Goal: Transaction & Acquisition: Book appointment/travel/reservation

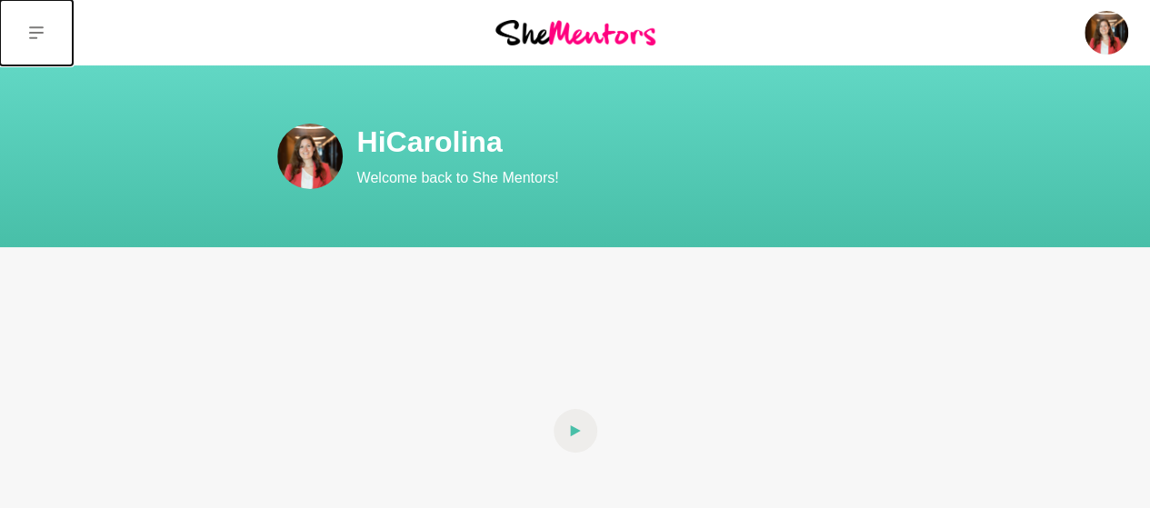
click at [41, 25] on icon at bounding box center [36, 32] width 15 height 15
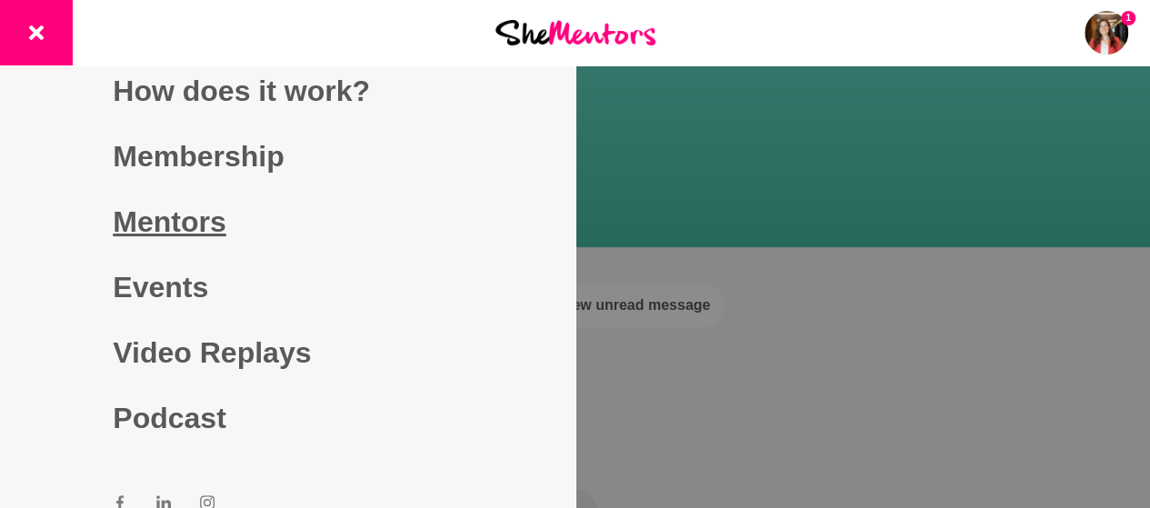
click at [166, 216] on link "Mentors" at bounding box center [287, 221] width 349 height 65
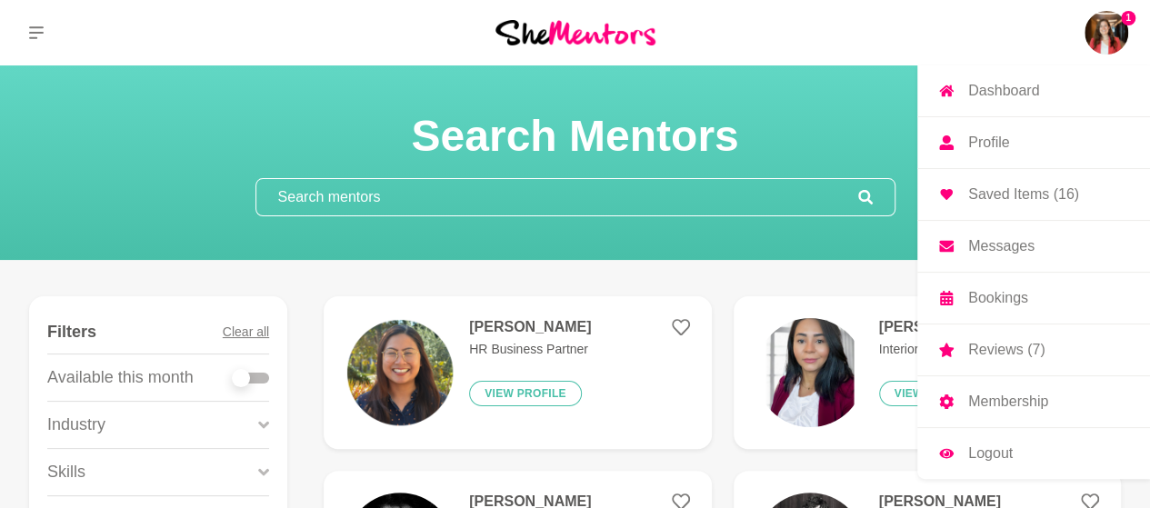
click at [995, 246] on p "Messages" at bounding box center [1002, 246] width 66 height 15
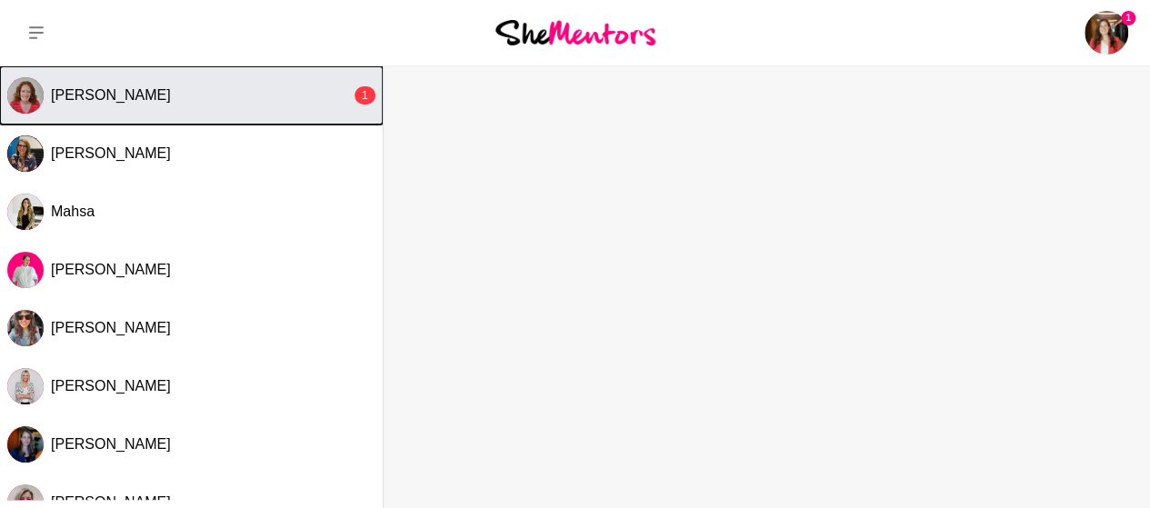
click at [238, 97] on div "[PERSON_NAME]" at bounding box center [201, 95] width 300 height 18
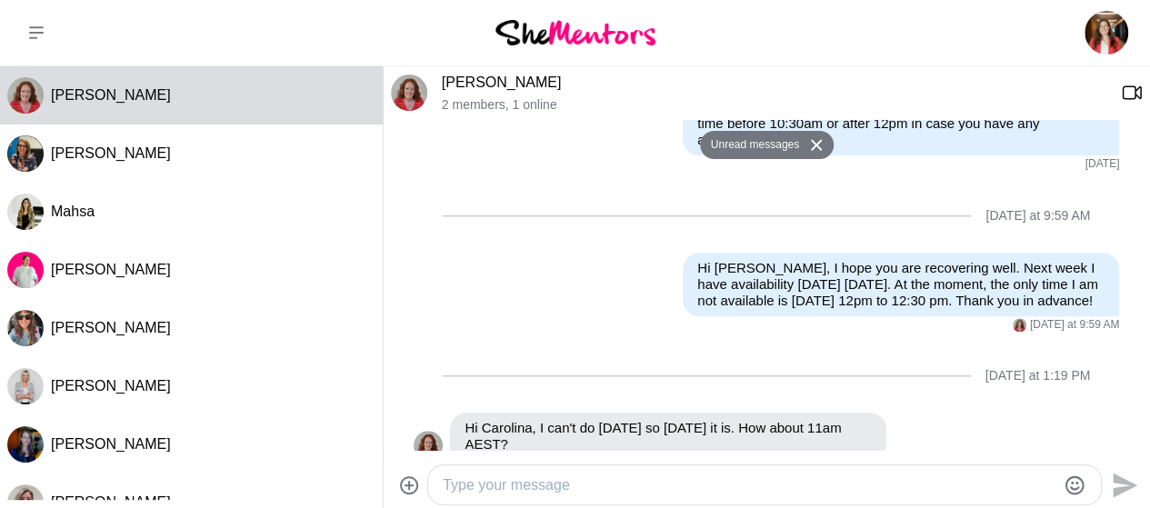
scroll to position [910, 0]
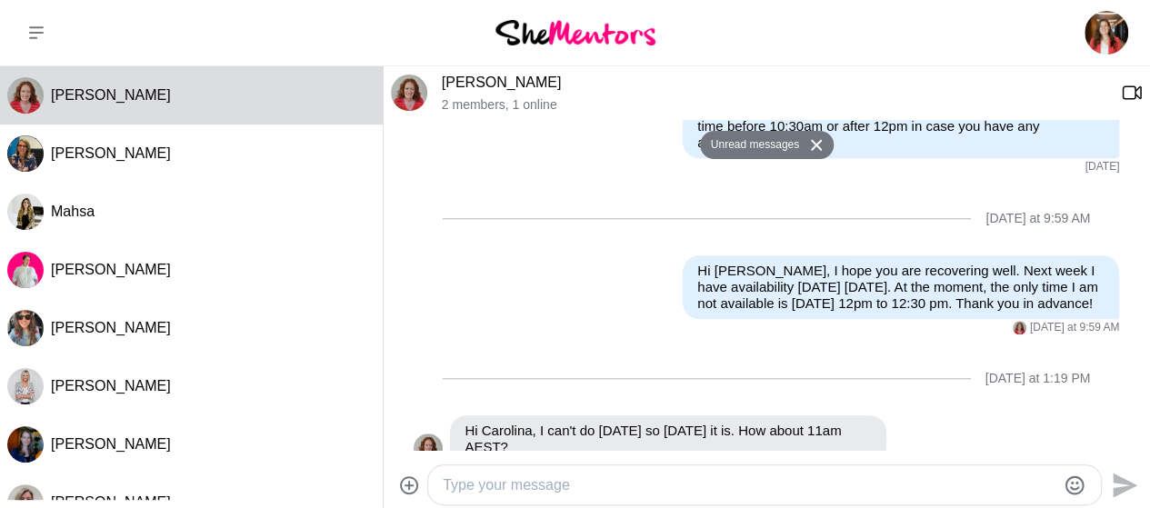
click at [593, 482] on textarea "Type your message" at bounding box center [749, 486] width 613 height 22
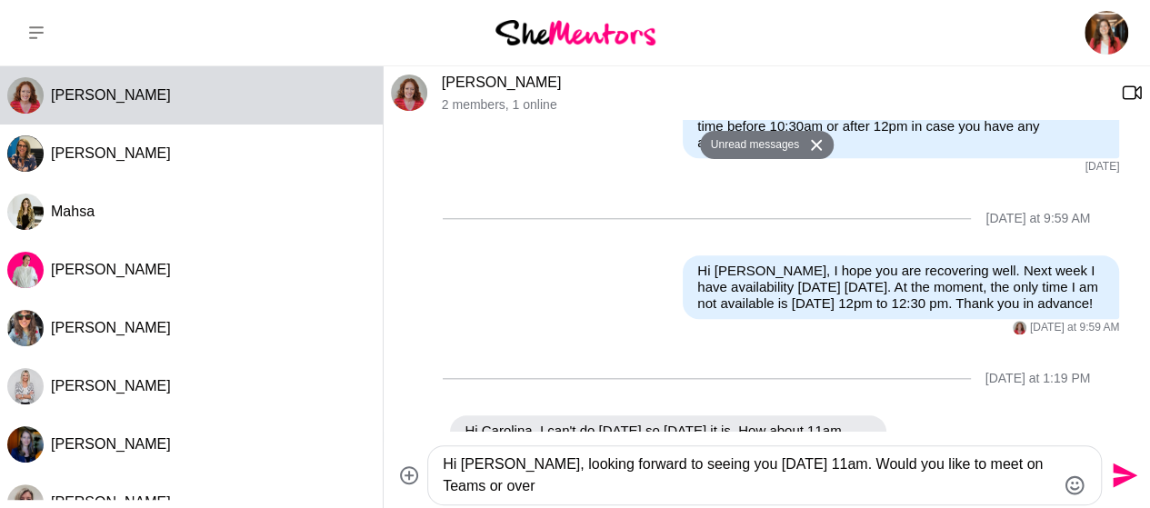
drag, startPoint x: 837, startPoint y: 465, endPoint x: 999, endPoint y: 480, distance: 162.6
click at [999, 480] on textarea "Hi Carmel, looking forward to seeing you on Thursday 11am. Would you like to me…" at bounding box center [749, 476] width 613 height 44
click at [507, 491] on textarea "Hi Carmel, looking forward to seeing you on Thursday 11am. Would you like to me…" at bounding box center [749, 476] width 613 height 44
click at [905, 469] on textarea "Hi Carmel, looking forward to seeing you on Thursday 11am. Would you like to me…" at bounding box center [749, 476] width 613 height 44
click at [511, 465] on textarea "Hi Carmel, looking forward to seeing you on Thursday 11am. Would you like to me…" at bounding box center [749, 476] width 613 height 44
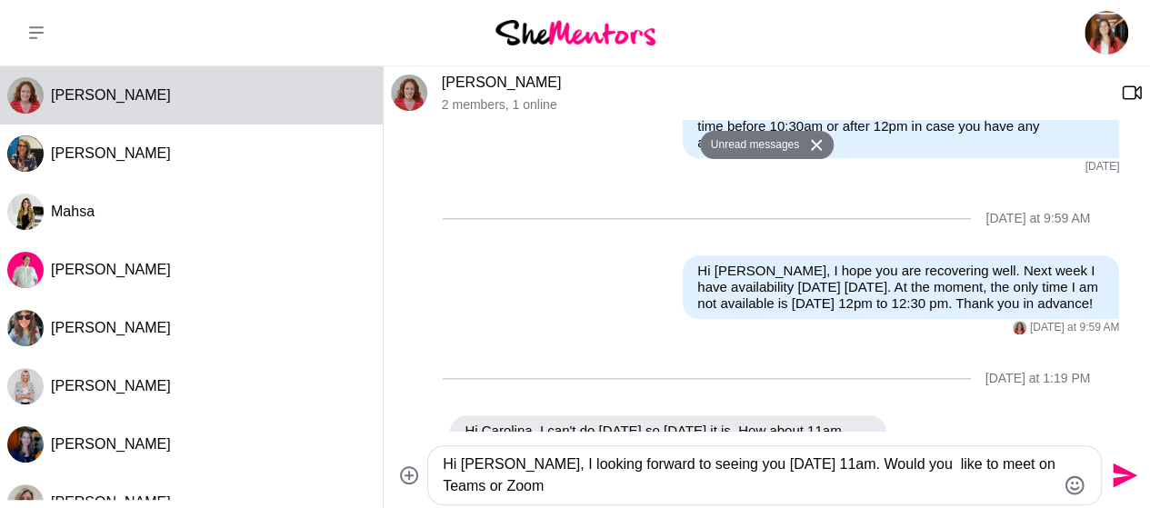
click at [568, 468] on textarea "Hi Carmel, I looking forward to seeing you on Thursday 11am. Would you like to …" at bounding box center [749, 476] width 613 height 44
drag, startPoint x: 820, startPoint y: 466, endPoint x: 845, endPoint y: 481, distance: 29.0
click at [845, 481] on textarea "Hi Carmel, I look forward to seeing you on Thursday 11am. Would you like to mee…" at bounding box center [749, 476] width 613 height 44
click at [818, 474] on textarea "Hi Carmel, I look forward to seeing you on Thursday 11am. Would you like to mee…" at bounding box center [749, 476] width 613 height 44
drag, startPoint x: 824, startPoint y: 467, endPoint x: 987, endPoint y: 464, distance: 162.8
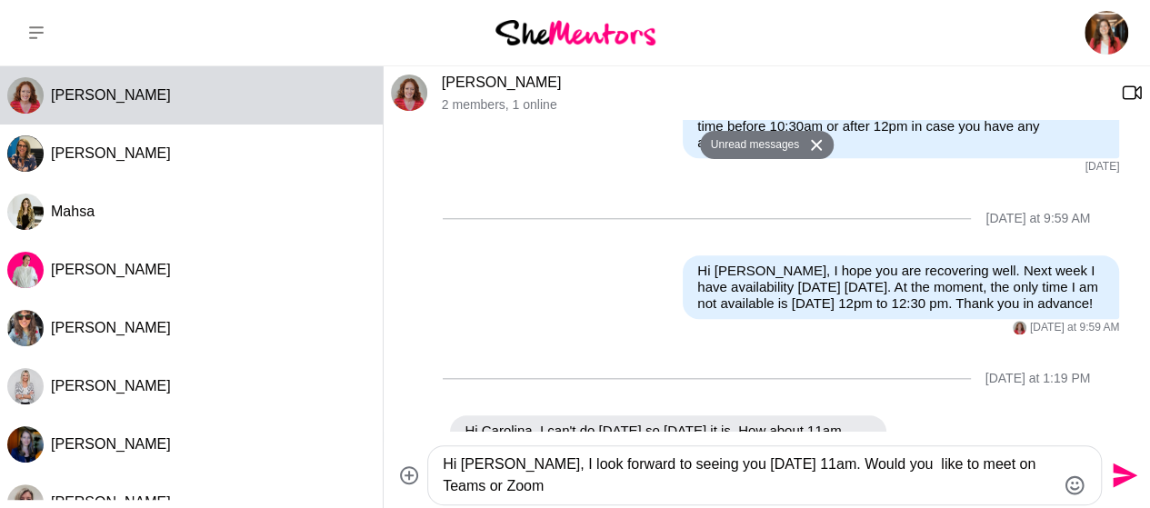
click at [987, 464] on textarea "Hi Carmel, I look forward to seeing you on Thursday 11am. Would you like to mee…" at bounding box center [749, 476] width 613 height 44
click at [539, 487] on textarea "Hi Carmel, I look forward to seeing you on Thursday 11am. Would you like to mee…" at bounding box center [749, 476] width 613 height 44
click at [896, 468] on textarea "Hi Carmel, I look forward to seeing you on Thursday 11am. Would you like to mee…" at bounding box center [749, 476] width 613 height 44
type textarea "Hi Carmel, I look forward to seeing you on Thursday 11am. Would you prefer like…"
click at [1115, 472] on icon "Send" at bounding box center [1125, 476] width 25 height 25
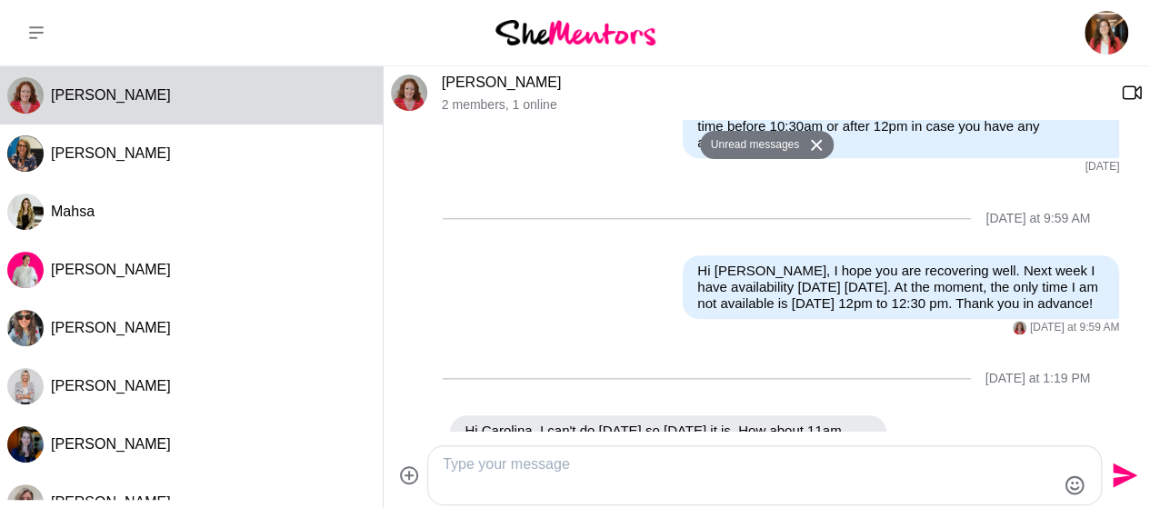
scroll to position [1057, 0]
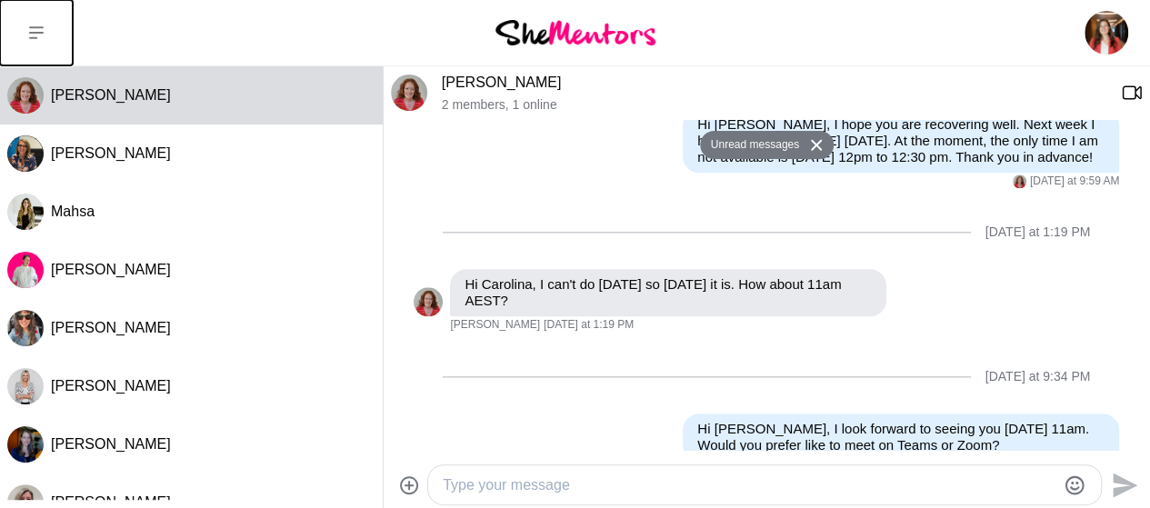
click at [42, 36] on icon at bounding box center [36, 32] width 15 height 15
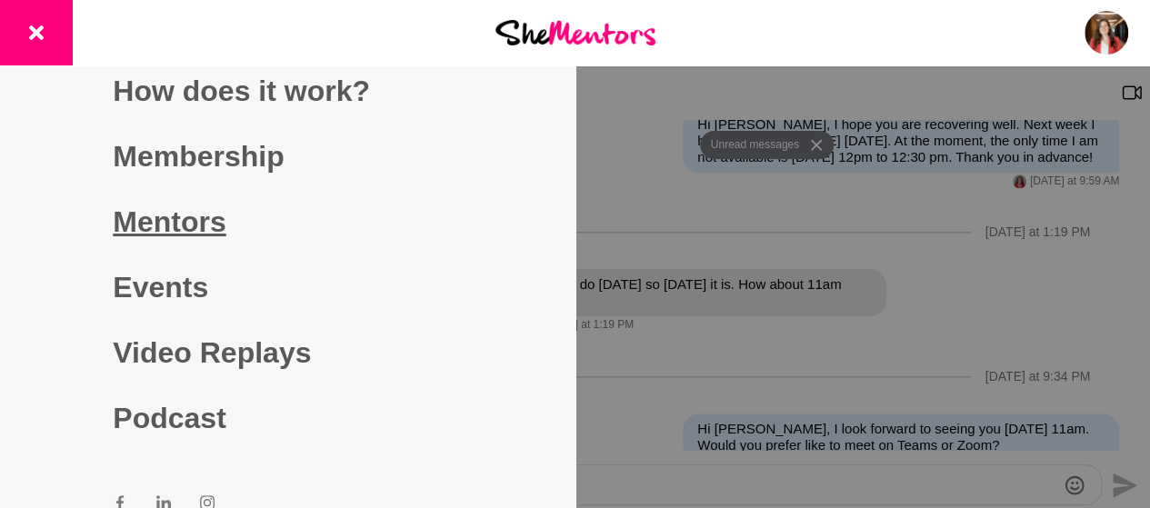
click at [167, 234] on link "Mentors" at bounding box center [287, 221] width 349 height 65
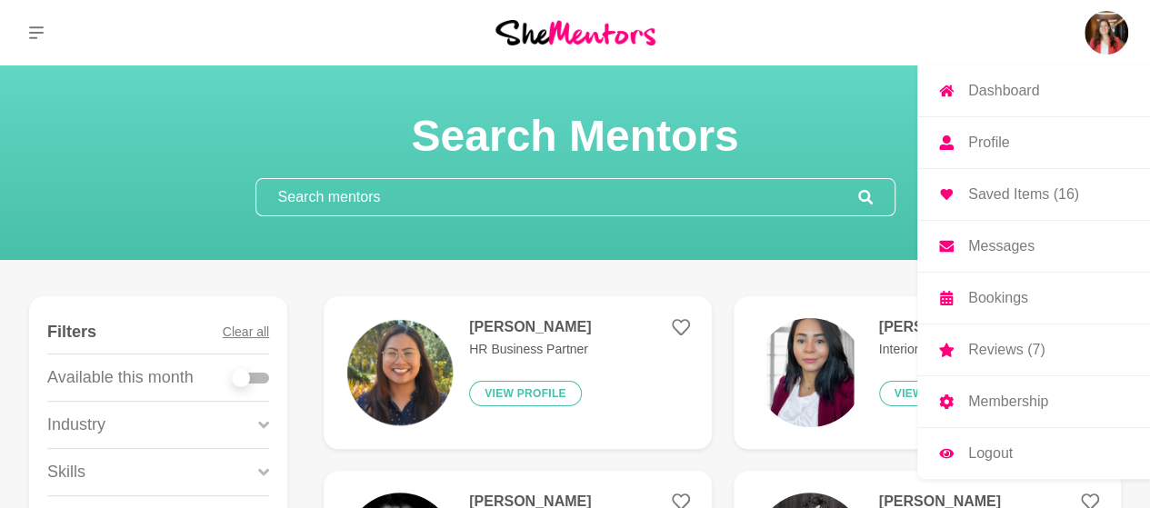
click at [1055, 191] on p "Saved Items (16)" at bounding box center [1024, 194] width 111 height 15
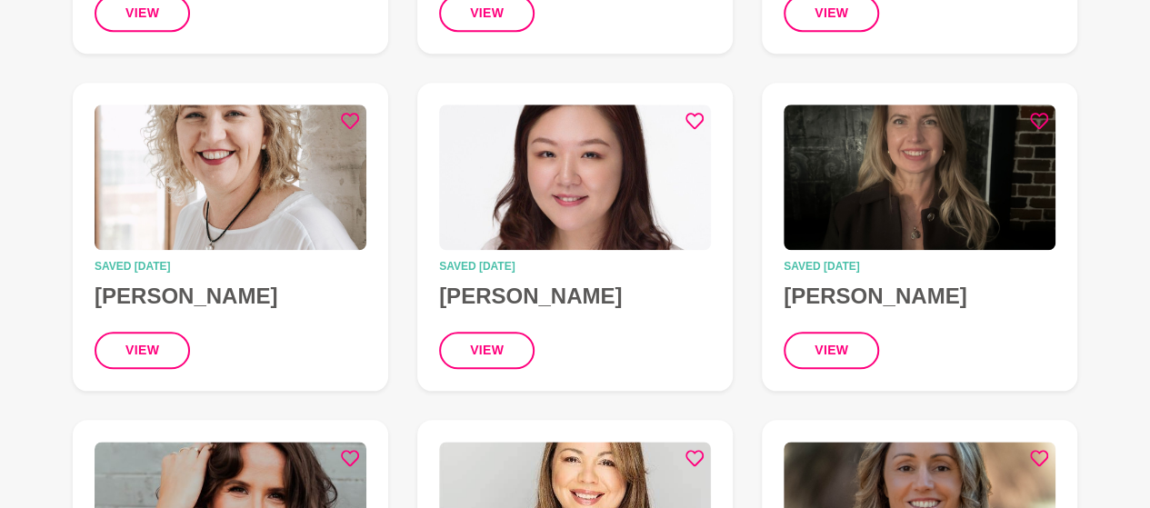
scroll to position [860, 0]
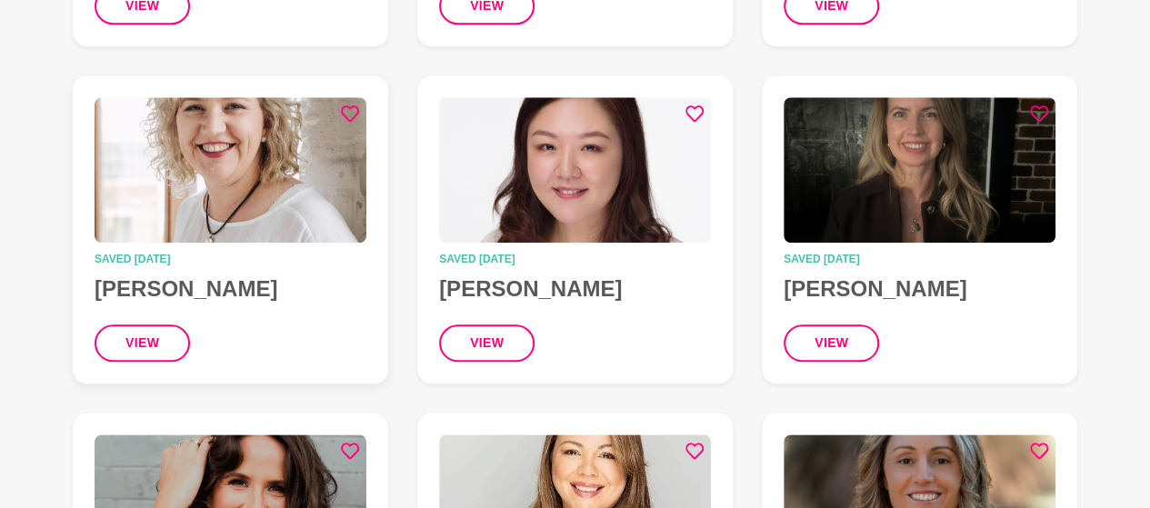
click at [252, 182] on img at bounding box center [231, 170] width 272 height 146
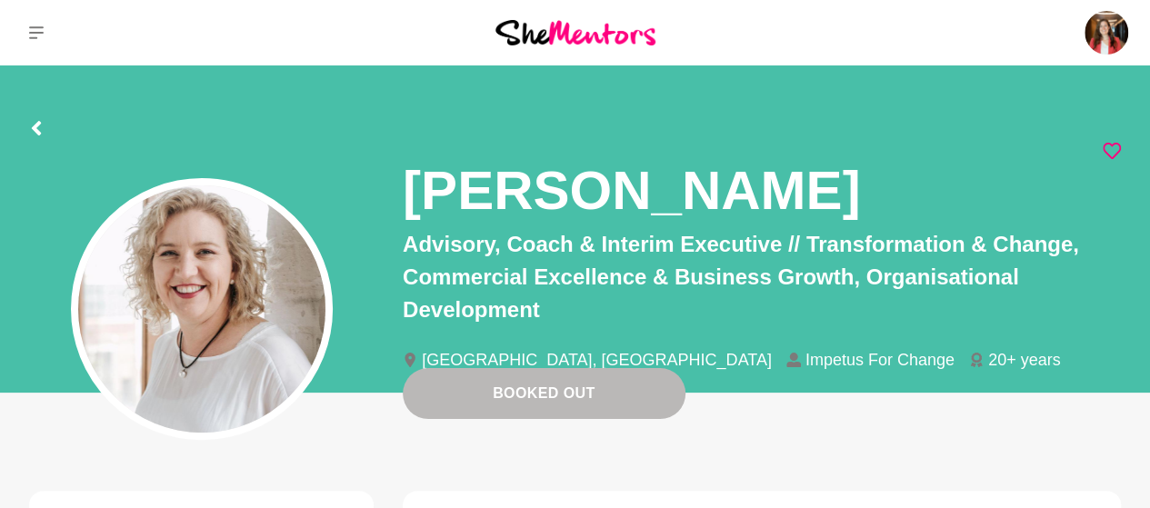
click at [253, 186] on img at bounding box center [201, 309] width 247 height 247
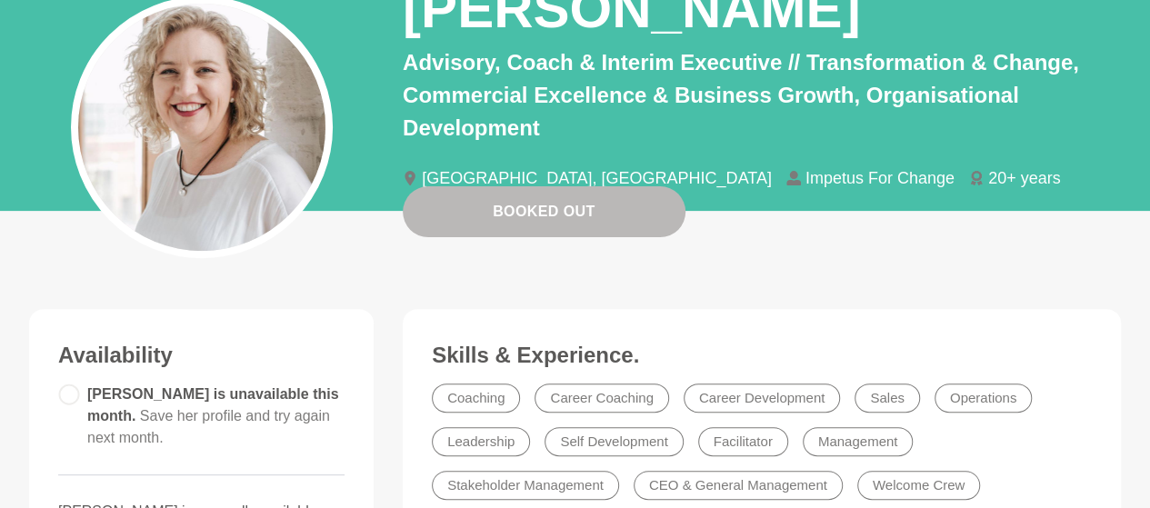
scroll to position [181, 0]
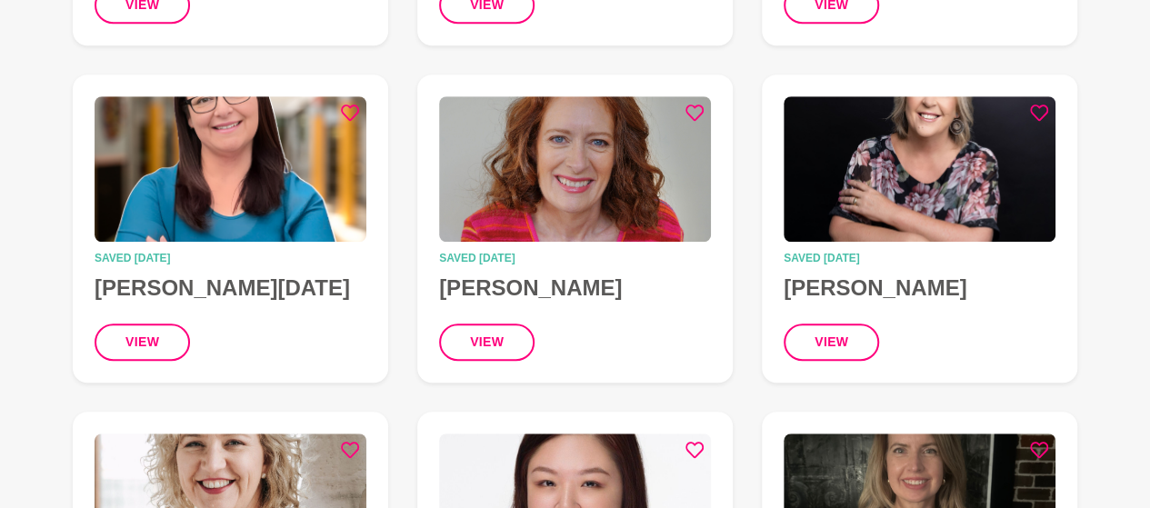
scroll to position [520, 0]
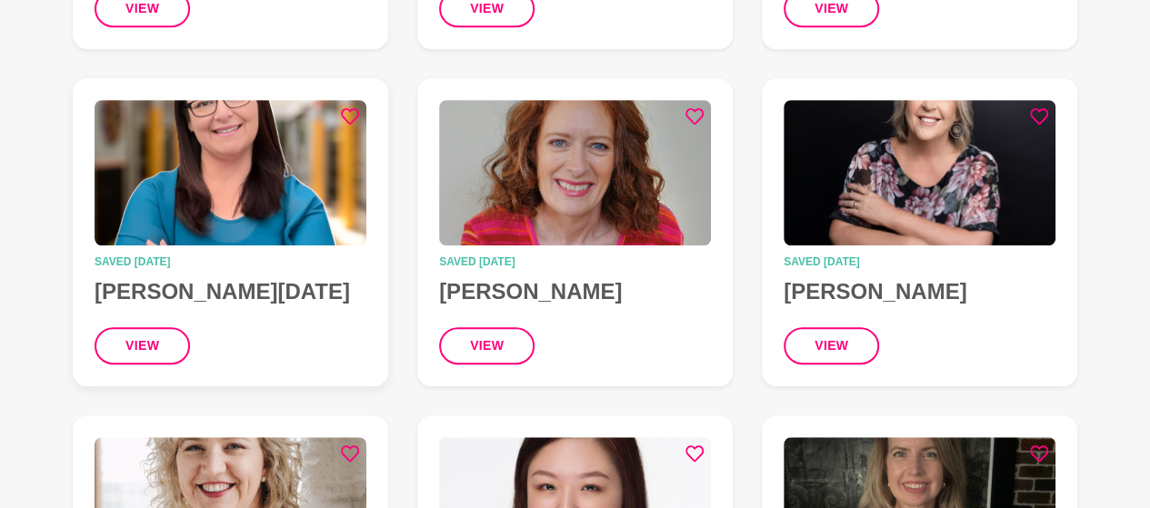
click at [297, 172] on img at bounding box center [231, 173] width 272 height 146
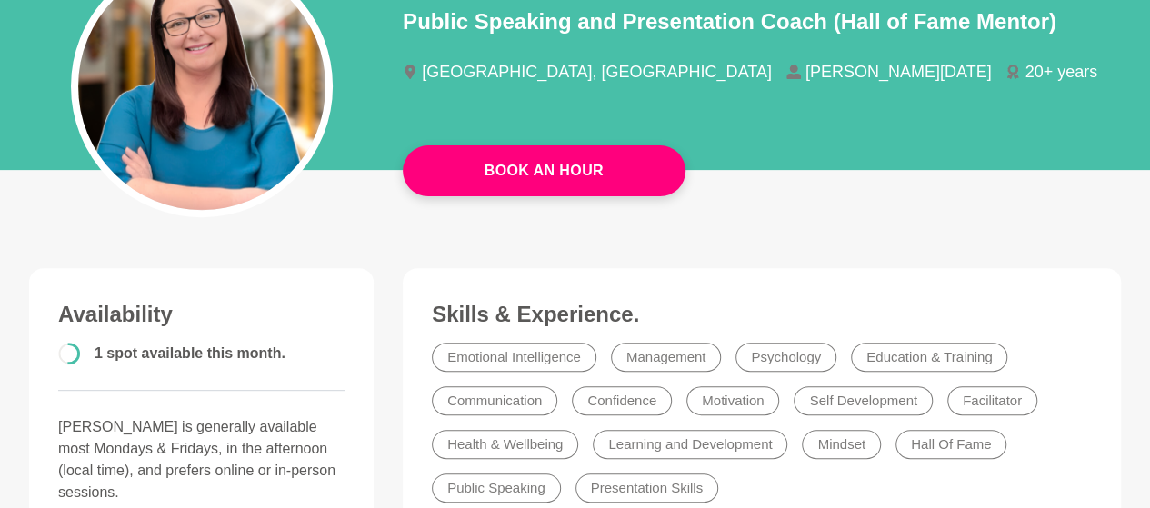
scroll to position [224, 0]
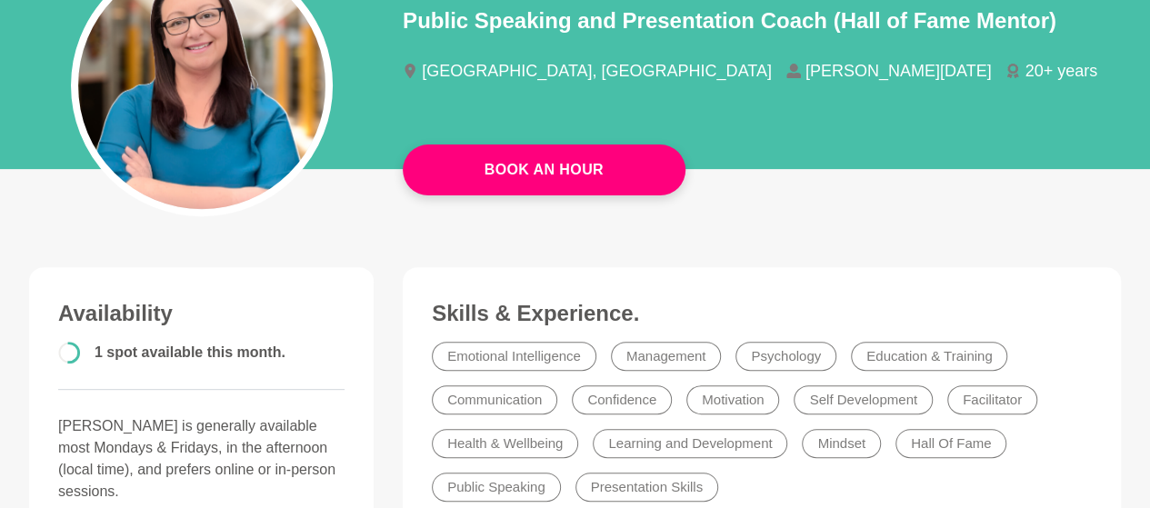
scroll to position [520, 0]
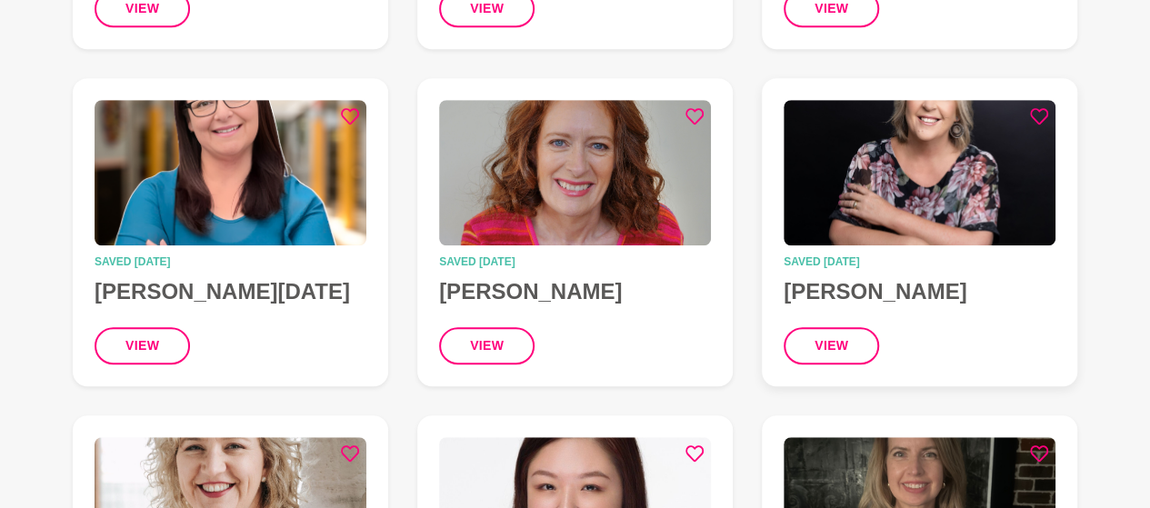
click at [940, 153] on img at bounding box center [920, 173] width 272 height 146
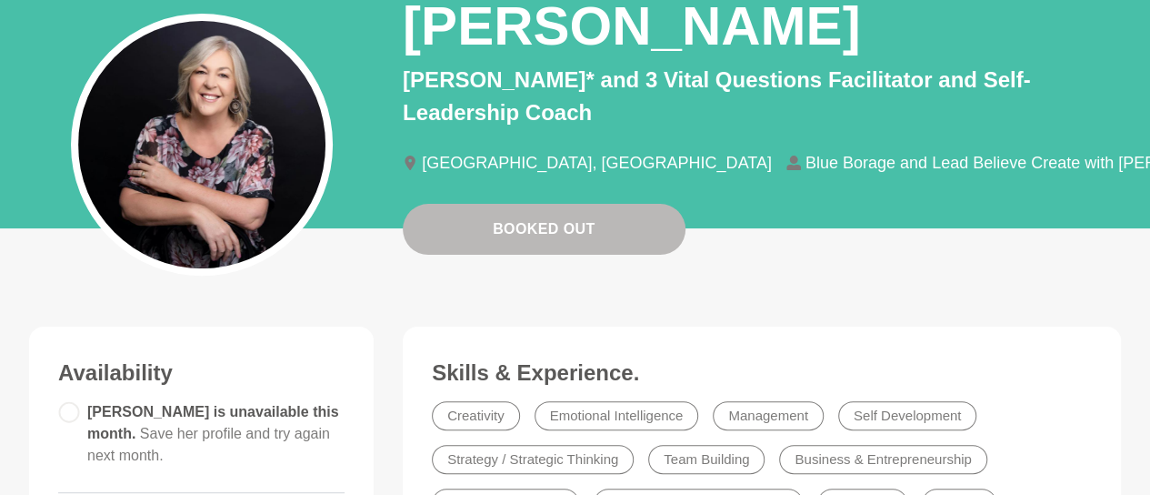
scroll to position [166, 0]
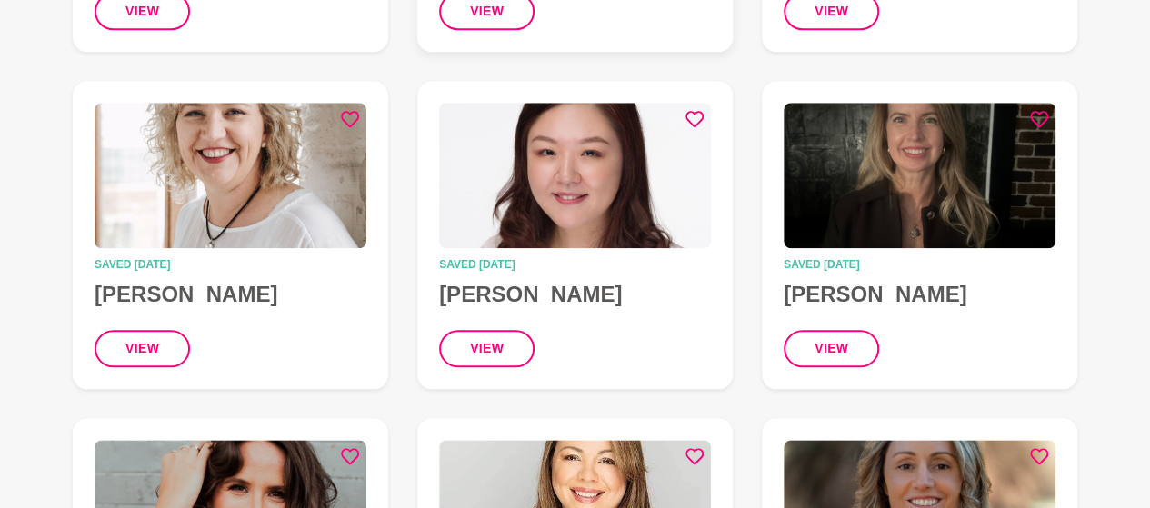
scroll to position [860, 0]
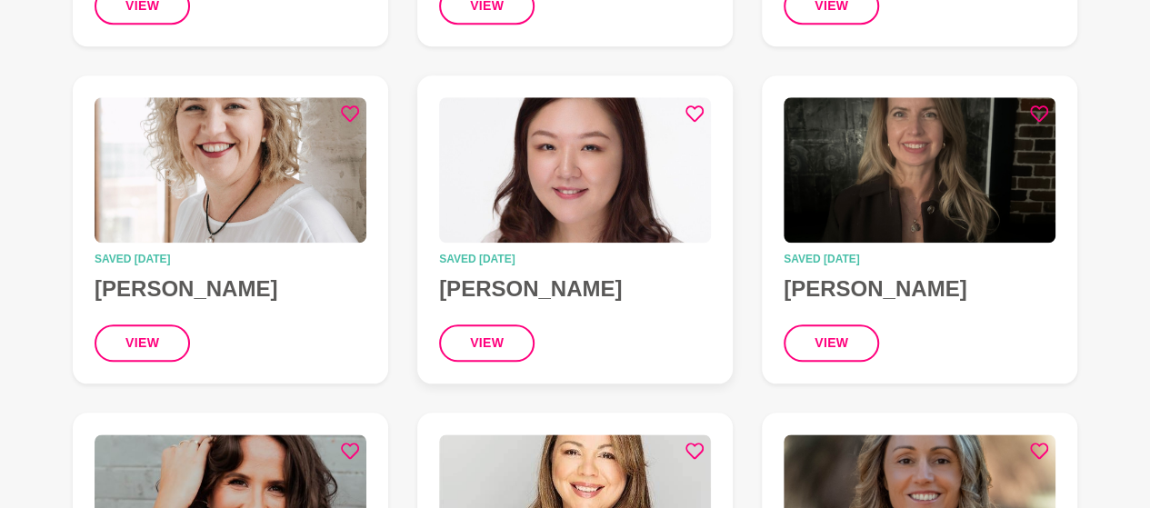
click at [555, 165] on img at bounding box center [575, 170] width 272 height 146
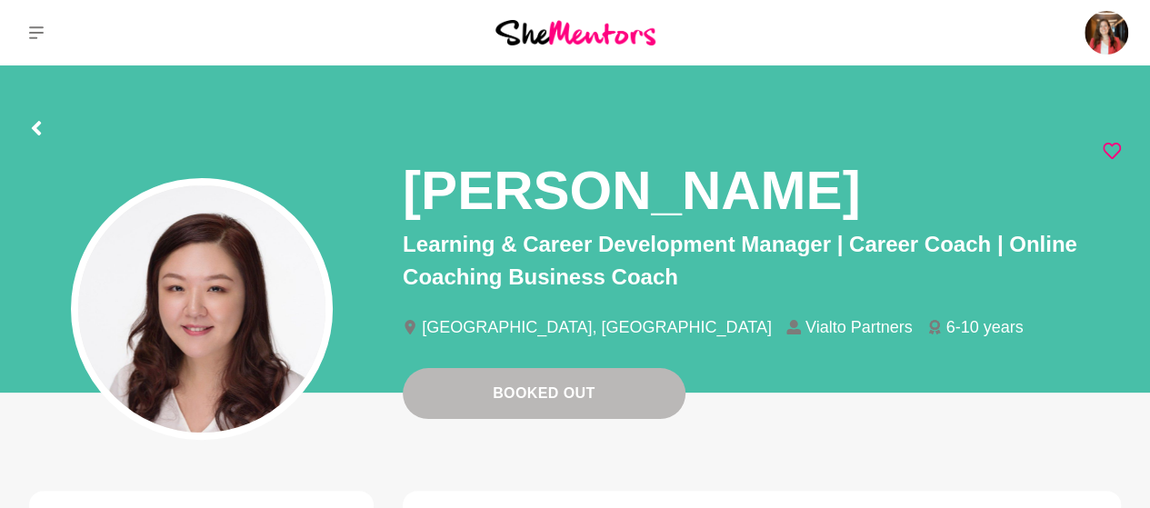
scroll to position [171, 0]
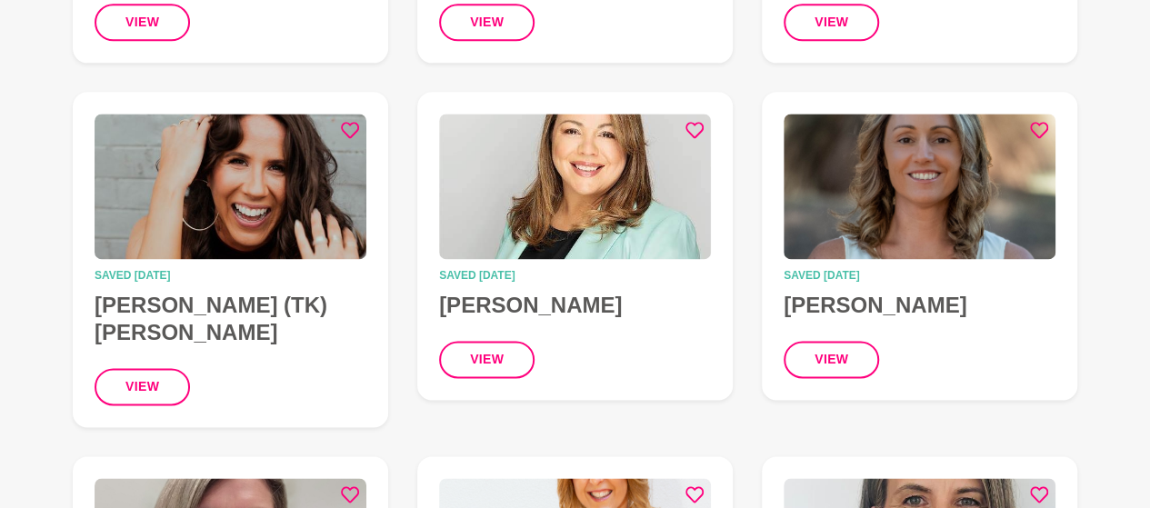
scroll to position [1182, 0]
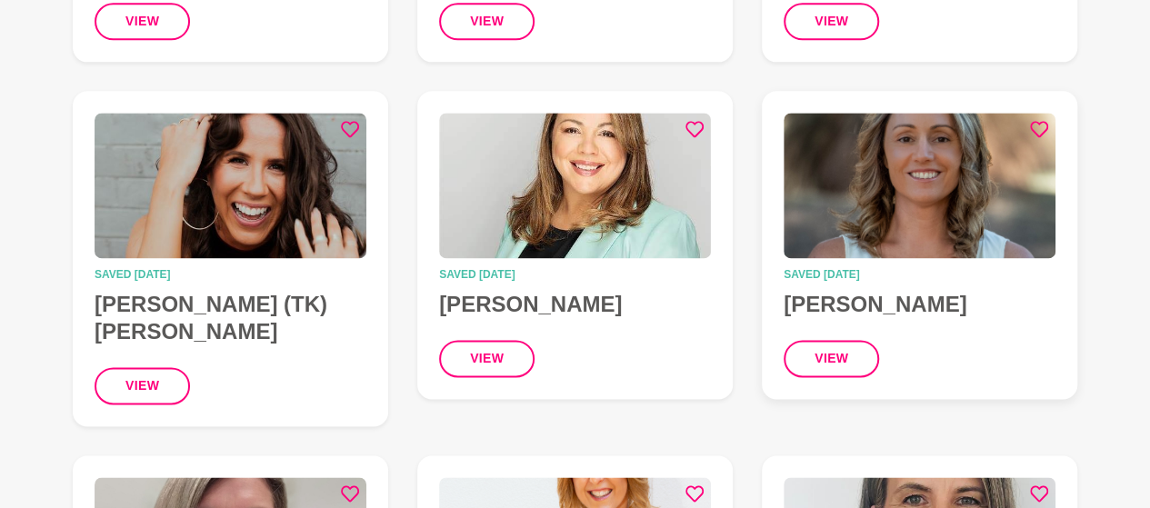
click at [957, 200] on img at bounding box center [920, 186] width 272 height 146
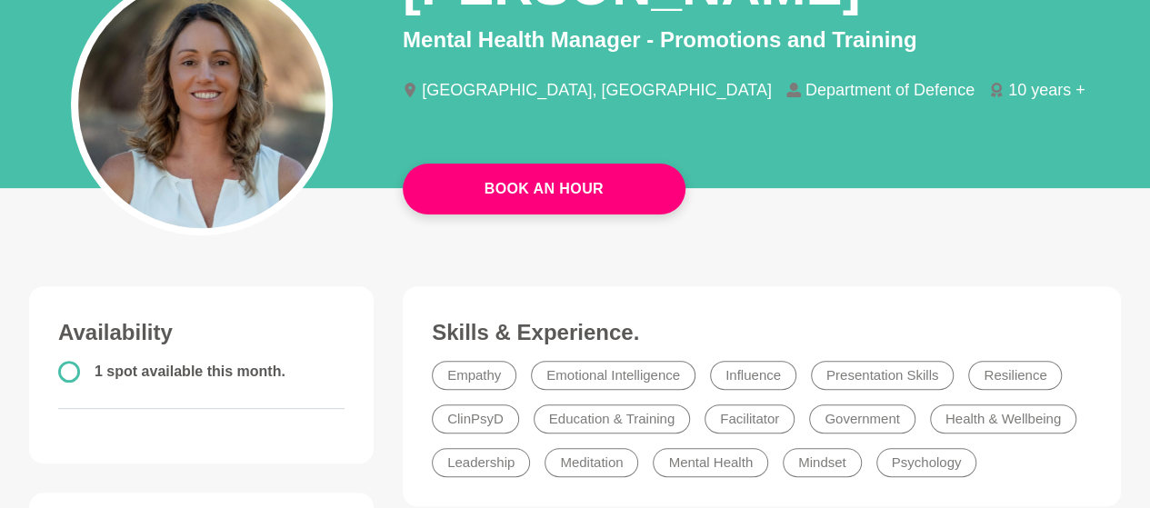
scroll to position [216, 0]
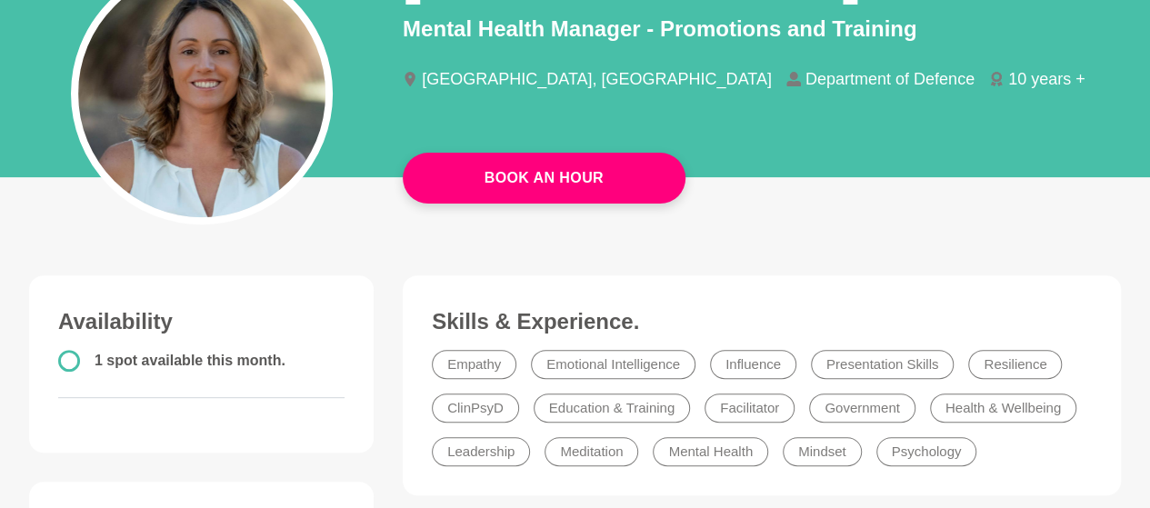
scroll to position [1182, 0]
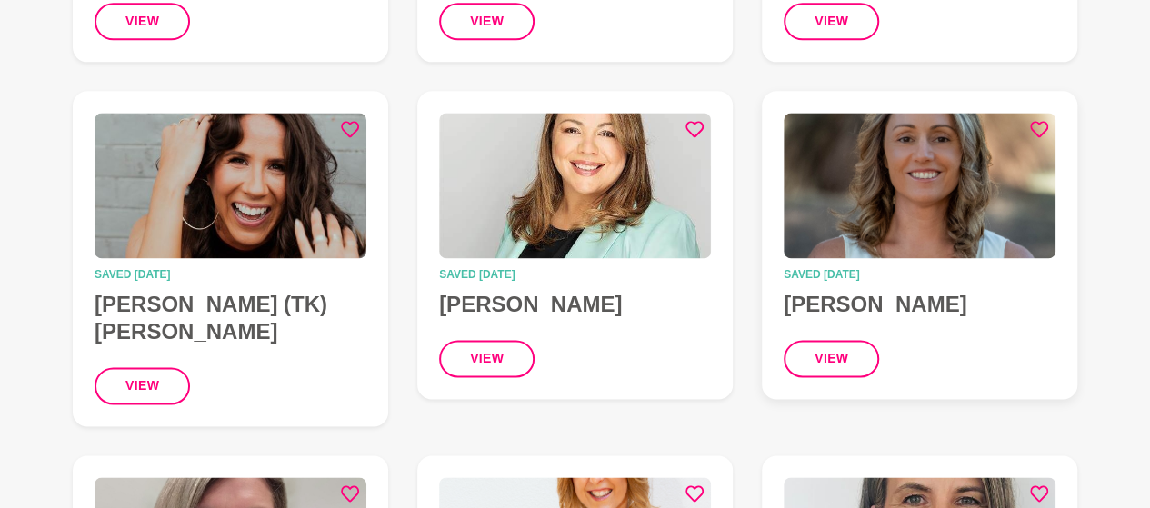
click at [963, 206] on img at bounding box center [920, 186] width 272 height 146
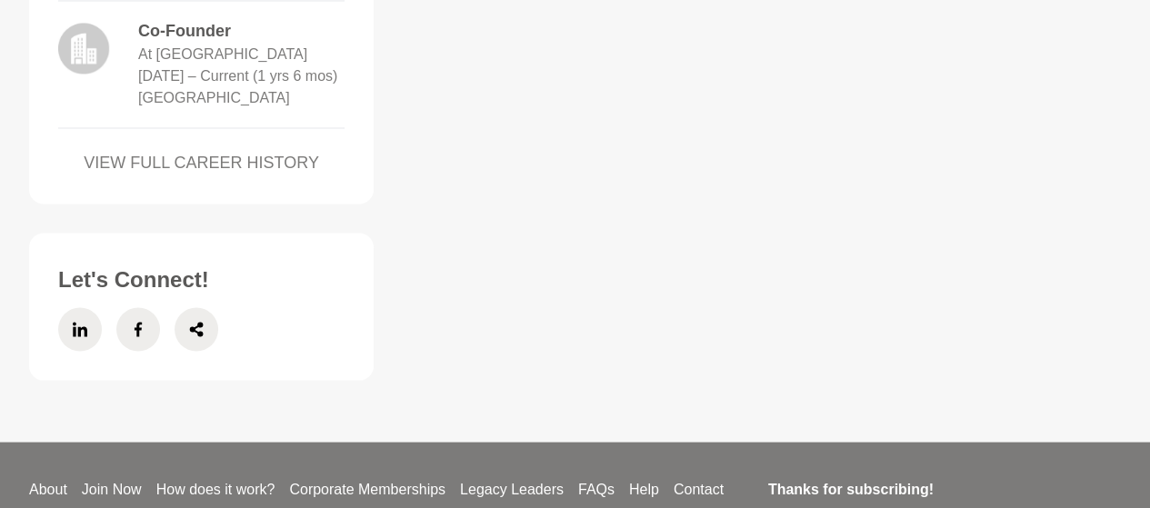
scroll to position [1583, 0]
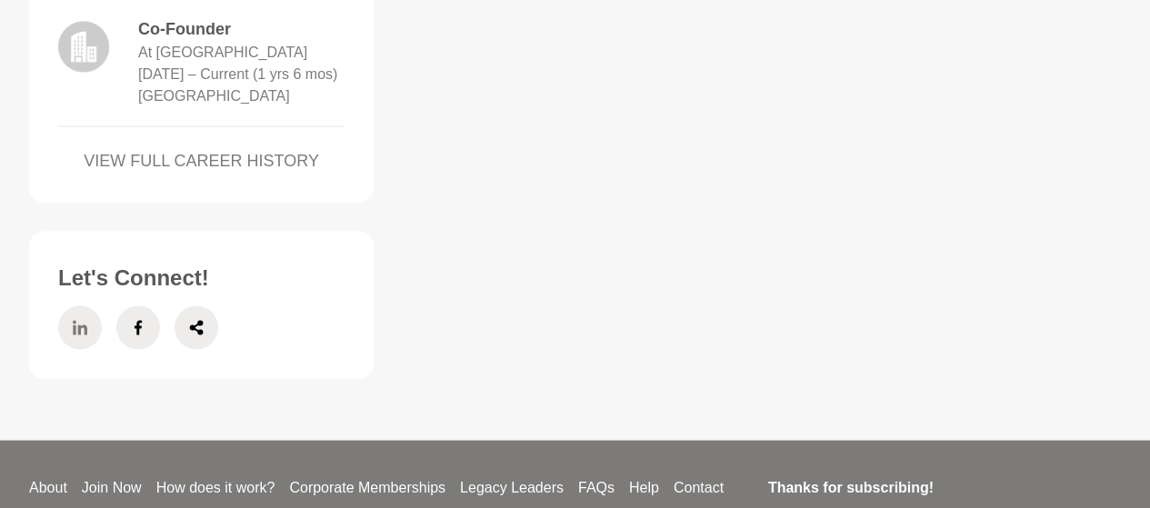
click at [74, 349] on icon at bounding box center [80, 328] width 15 height 44
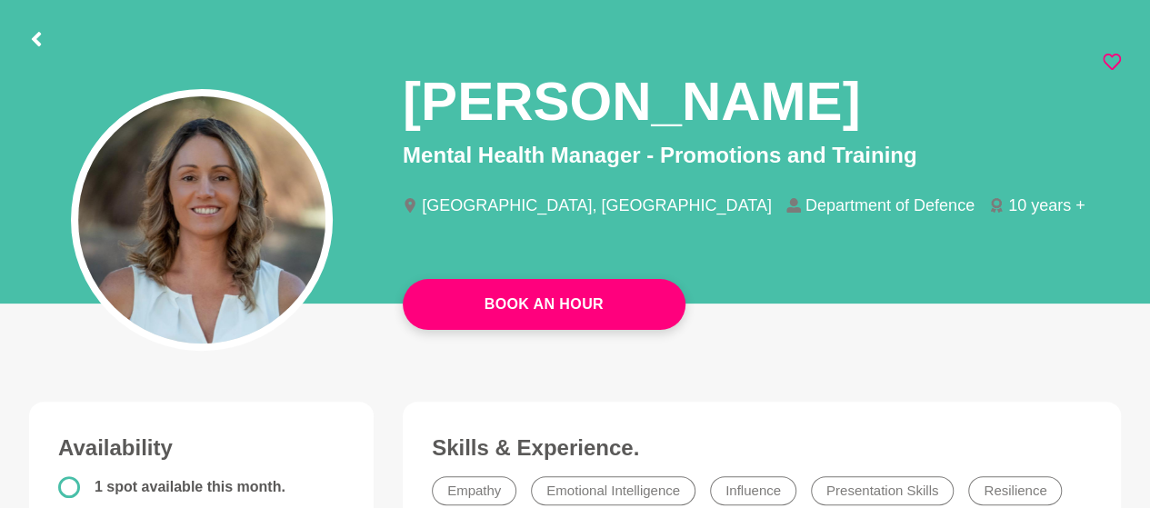
scroll to position [87, 0]
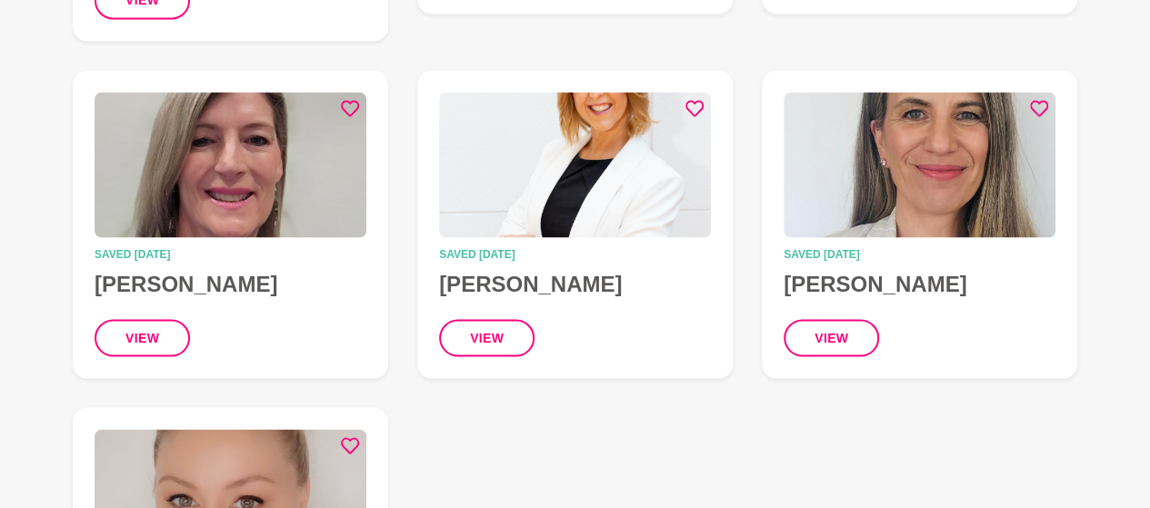
scroll to position [1570, 0]
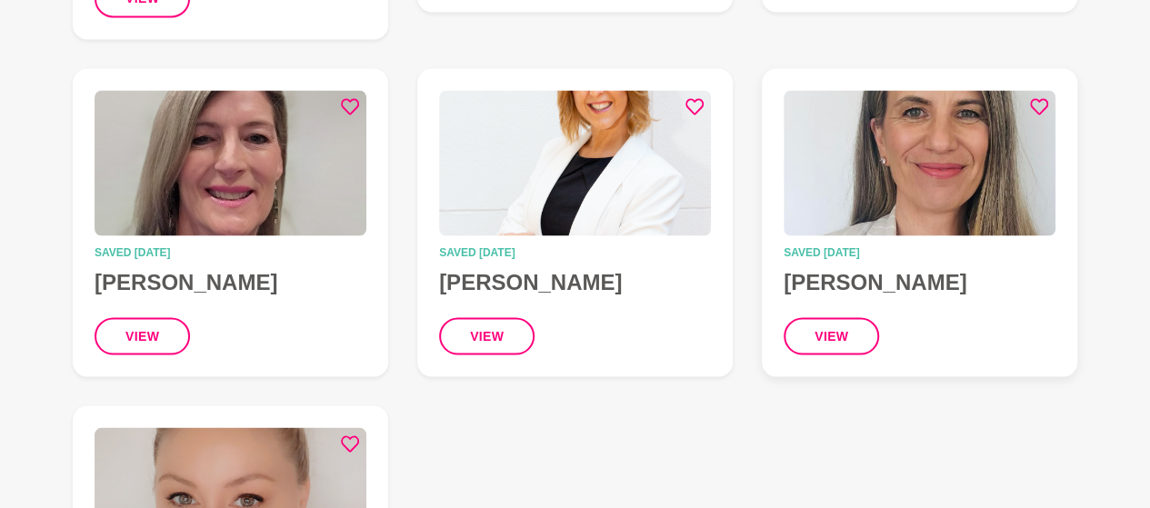
click at [965, 115] on img at bounding box center [920, 163] width 272 height 146
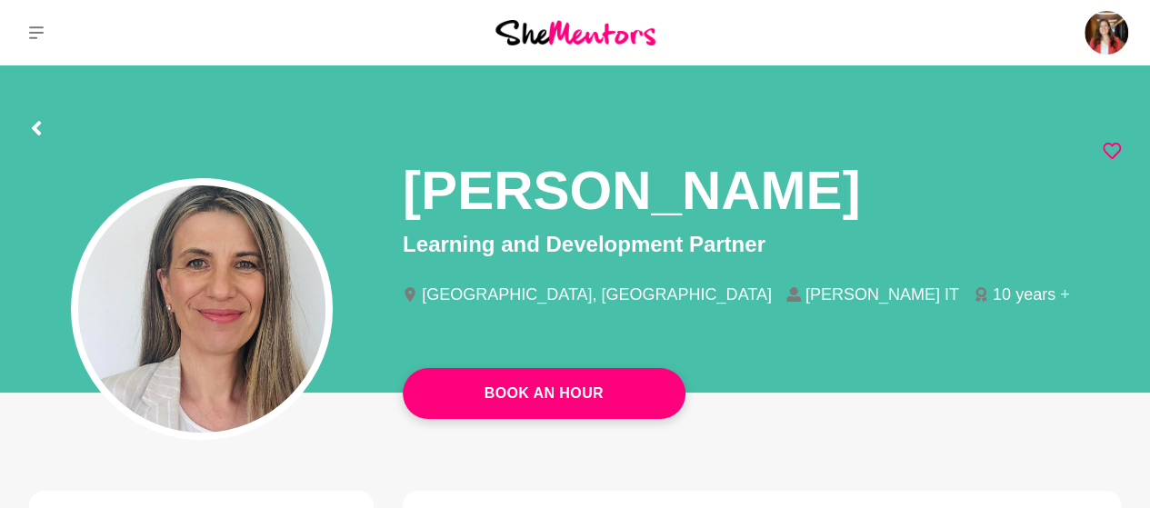
drag, startPoint x: 404, startPoint y: 196, endPoint x: 862, endPoint y: 194, distance: 458.3
click at [860, 194] on h1 "[PERSON_NAME]" at bounding box center [631, 190] width 457 height 68
copy h1 "[PERSON_NAME]"
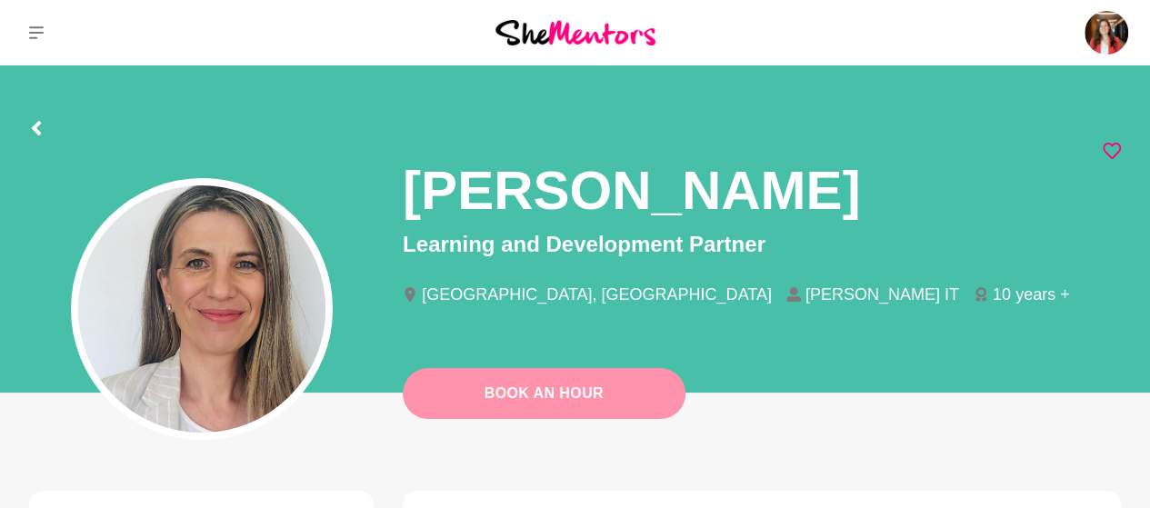
click at [511, 394] on link "Book An Hour" at bounding box center [544, 393] width 283 height 51
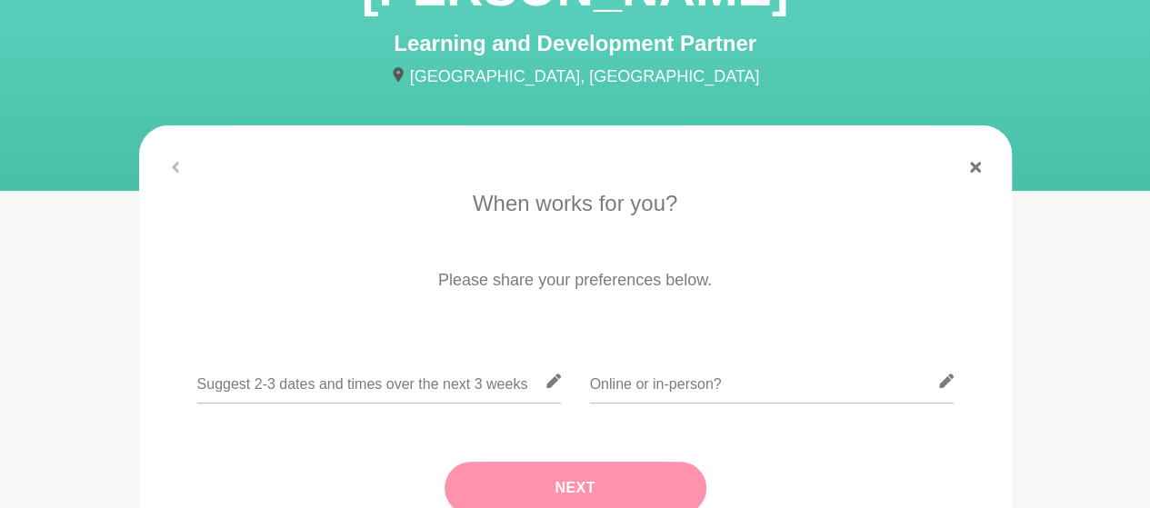
scroll to position [156, 0]
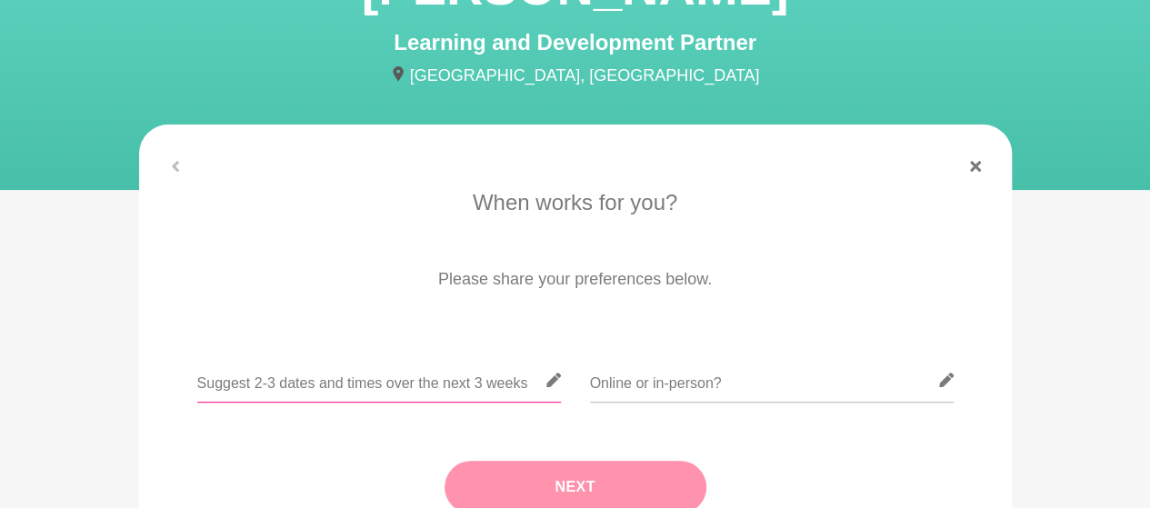
click at [332, 390] on input "text" at bounding box center [379, 380] width 364 height 45
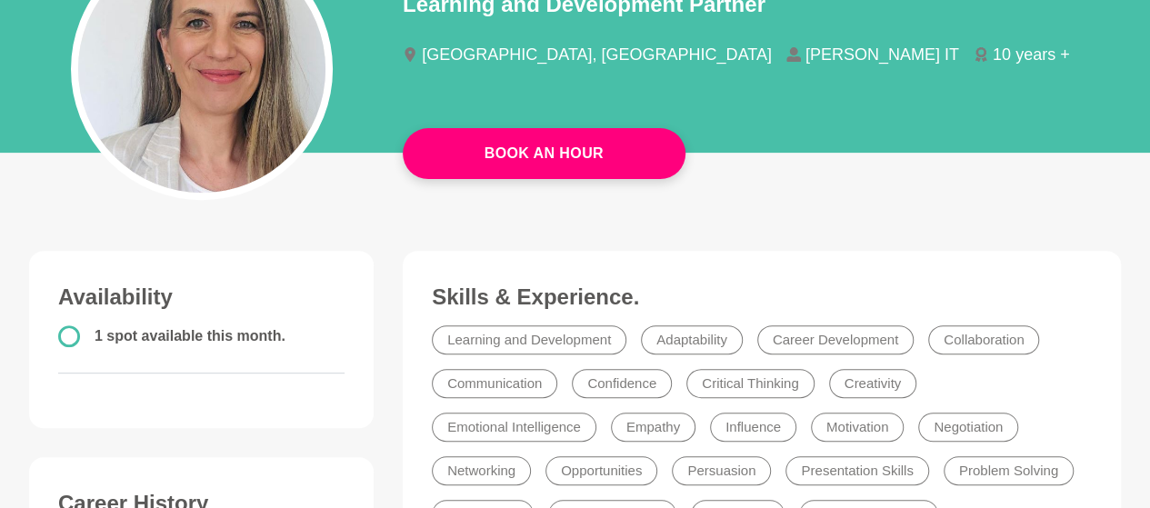
scroll to position [104, 0]
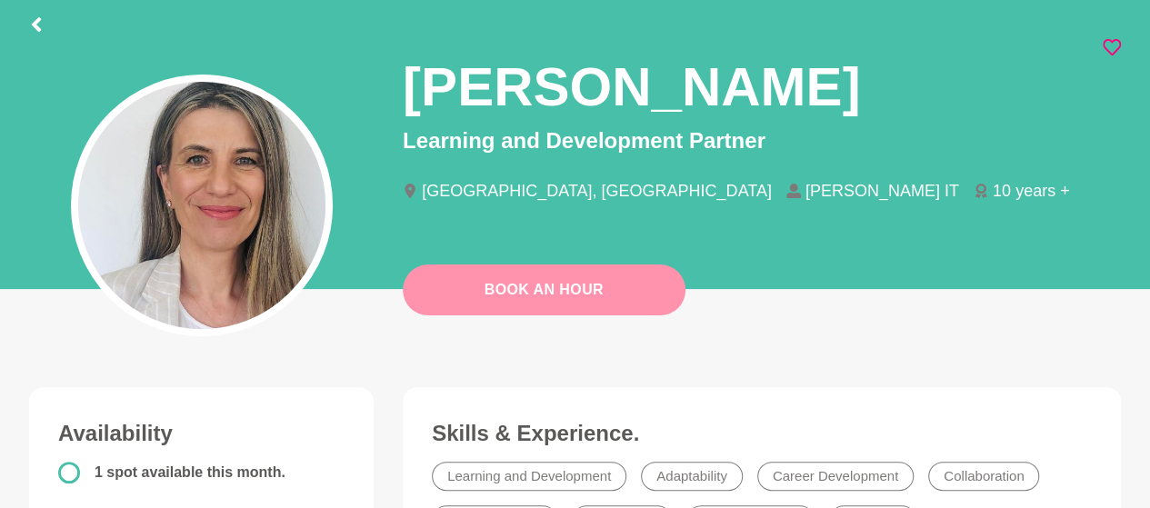
click at [511, 300] on link "Book An Hour" at bounding box center [544, 290] width 283 height 51
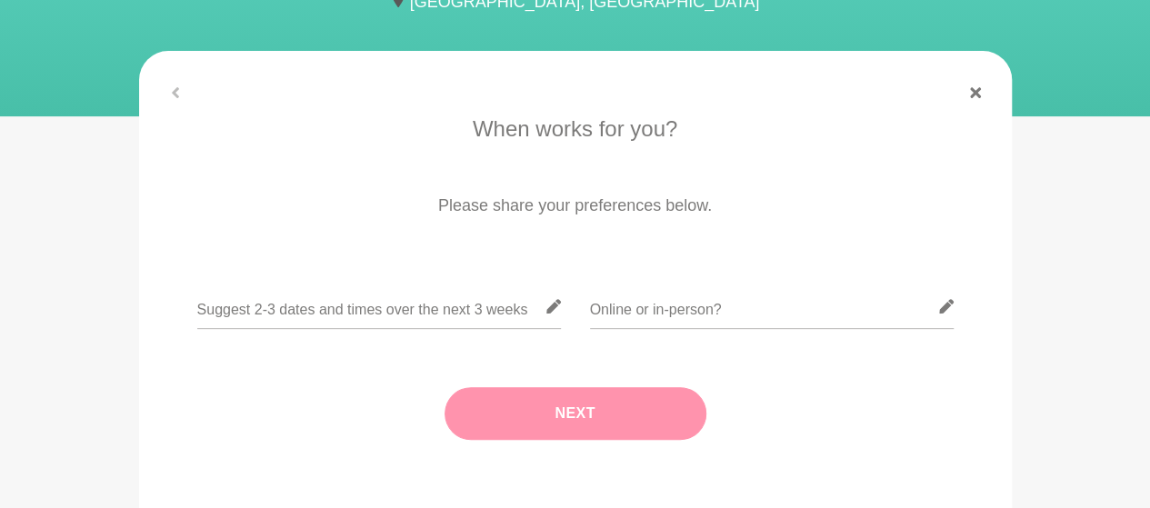
scroll to position [231, 0]
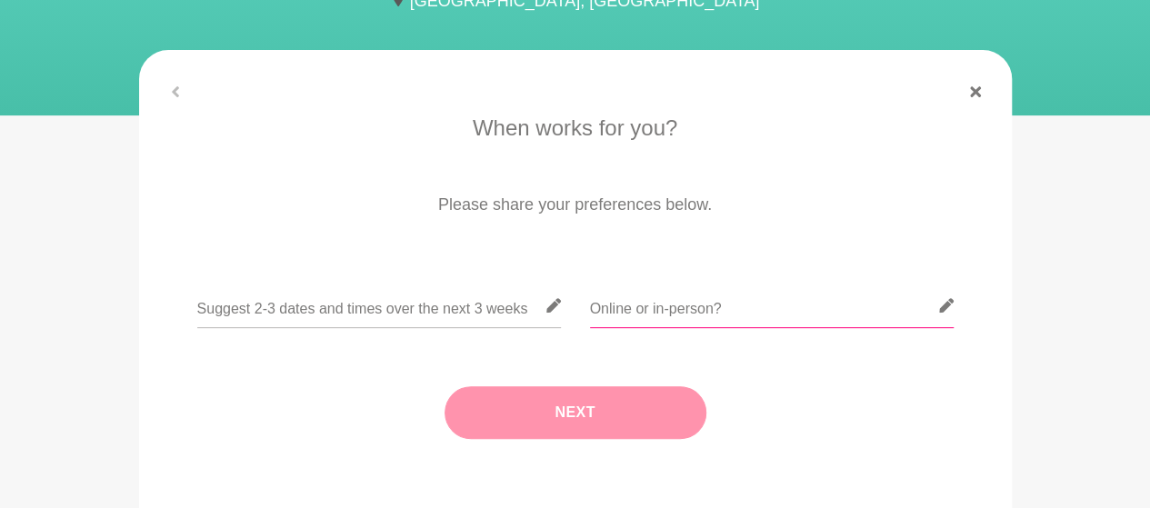
click at [664, 314] on input "text" at bounding box center [772, 306] width 364 height 45
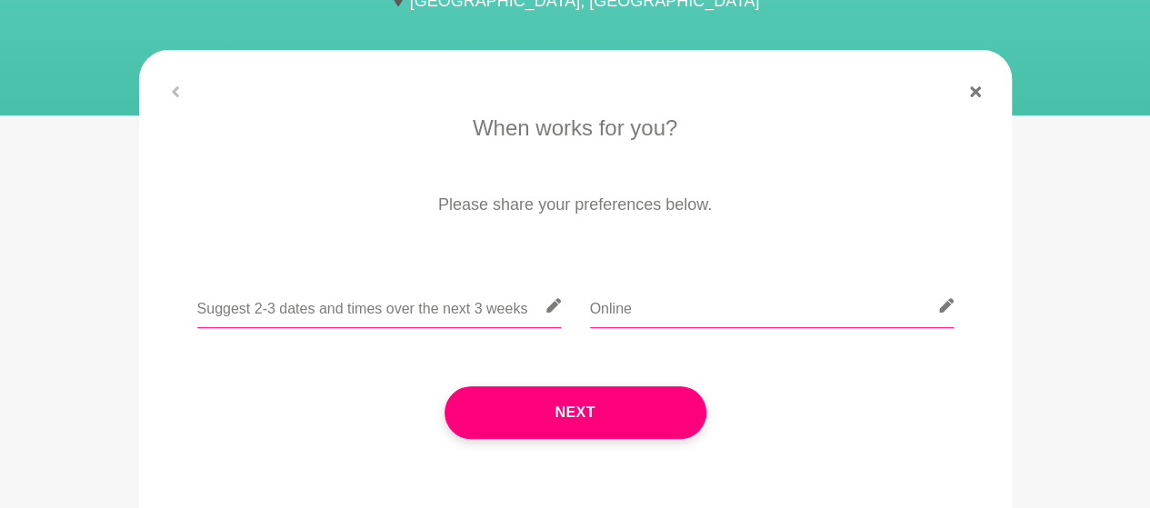
type input "Online"
click at [462, 308] on input "text" at bounding box center [379, 306] width 364 height 45
click at [250, 316] on input "Generaly available" at bounding box center [379, 306] width 364 height 45
click at [344, 308] on input "Generally available" at bounding box center [379, 306] width 364 height 45
click at [520, 296] on input "Generally available on Fridays ideally around l" at bounding box center [379, 306] width 364 height 45
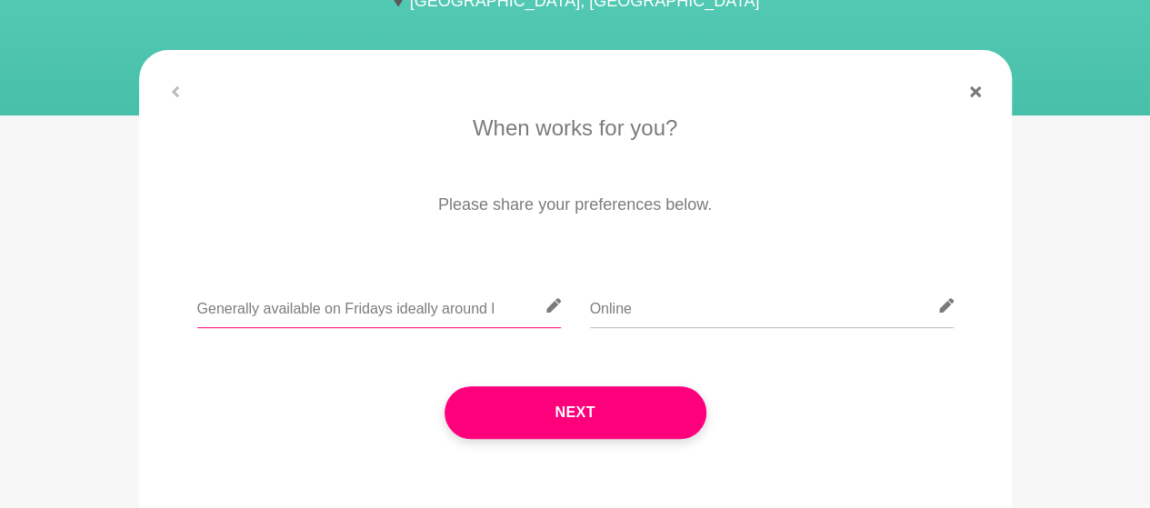
drag, startPoint x: 500, startPoint y: 306, endPoint x: 414, endPoint y: 317, distance: 87.1
click at [414, 317] on input "Generally available on Fridays ideally around l" at bounding box center [379, 306] width 364 height 45
click at [346, 313] on input "Generally available on Fridays after 3pm" at bounding box center [379, 306] width 364 height 45
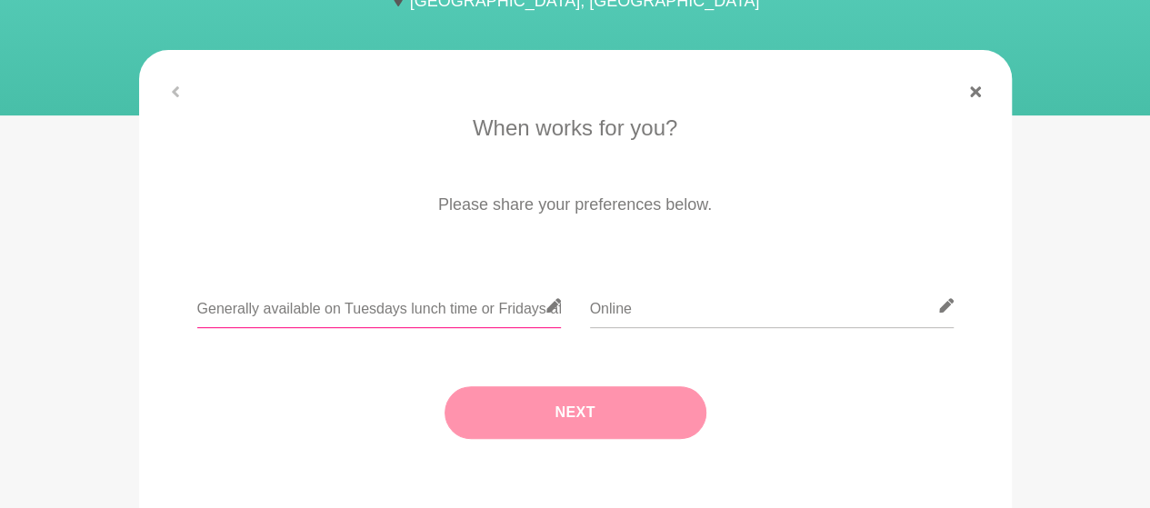
type input "Generally available on Tuesdays lunch time or Fridays after 3pm"
click at [603, 417] on button "Next" at bounding box center [576, 412] width 262 height 53
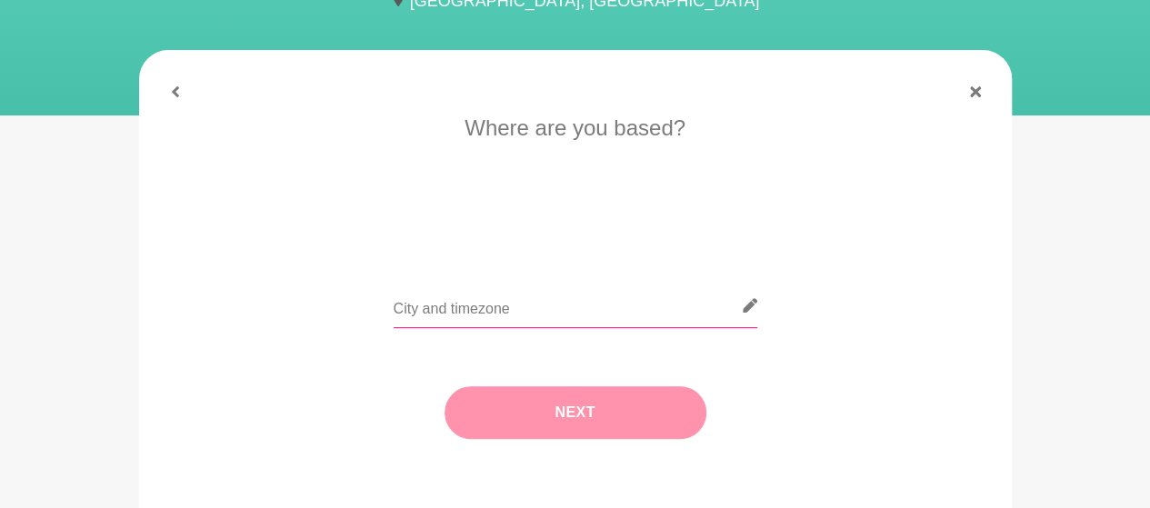
click at [447, 314] on input "text" at bounding box center [576, 306] width 364 height 45
type input "[GEOGRAPHIC_DATA]"
click at [560, 404] on button "Next" at bounding box center [576, 412] width 262 height 53
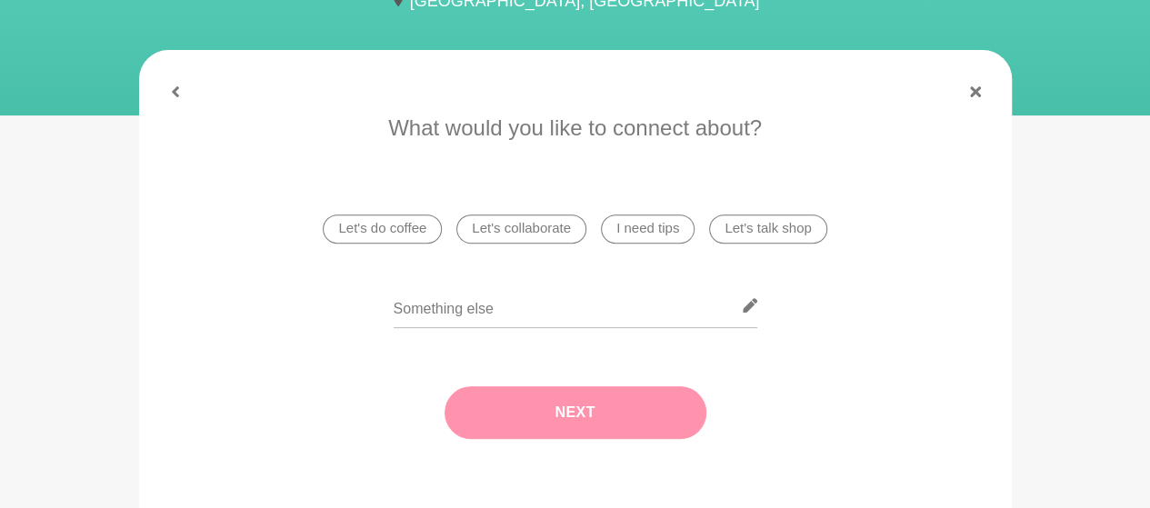
click at [753, 232] on li "Let's talk shop" at bounding box center [767, 229] width 117 height 29
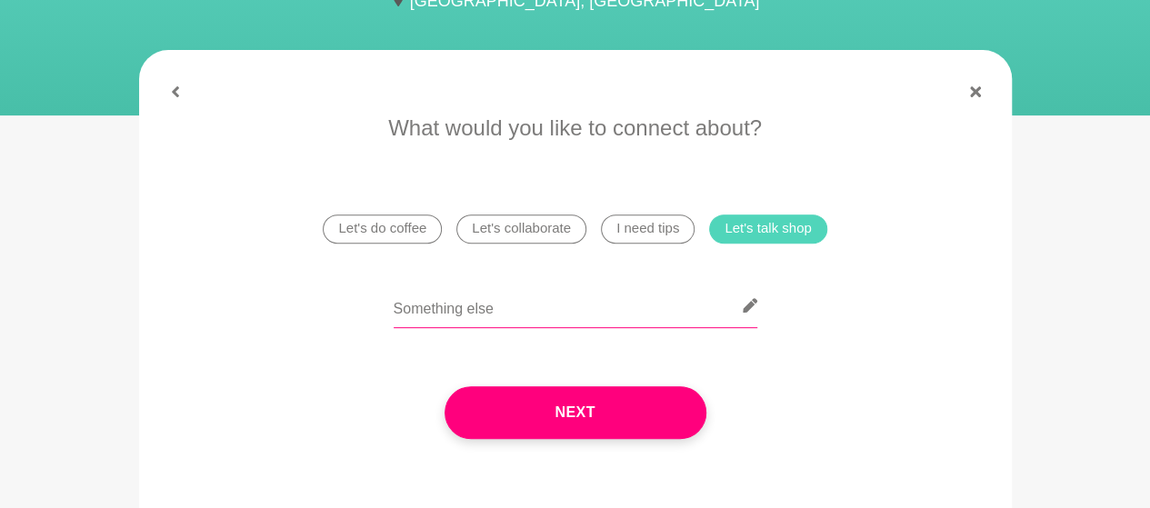
click at [529, 306] on input "text" at bounding box center [576, 306] width 364 height 45
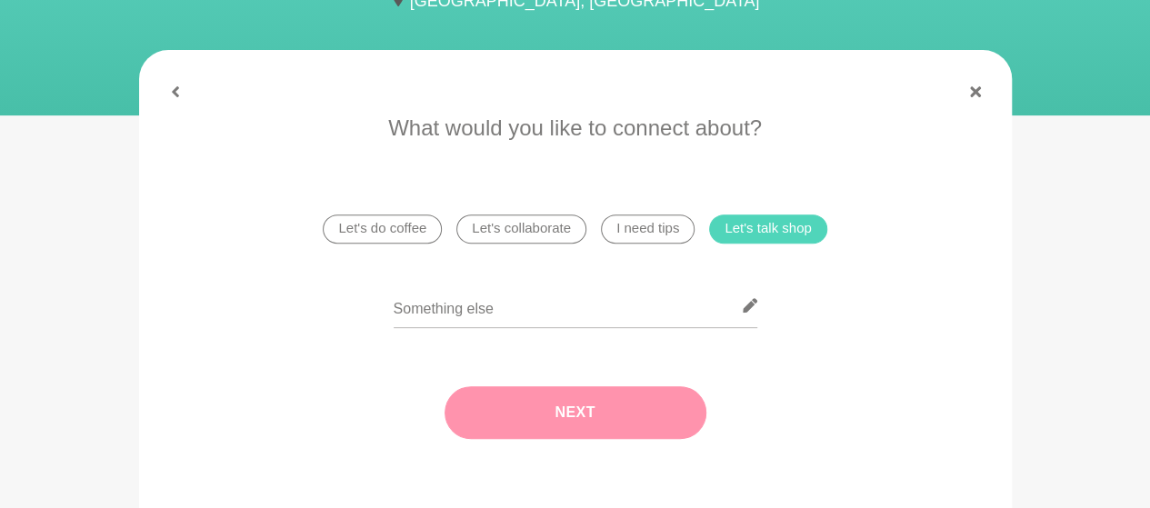
click at [563, 421] on button "Next" at bounding box center [576, 412] width 262 height 53
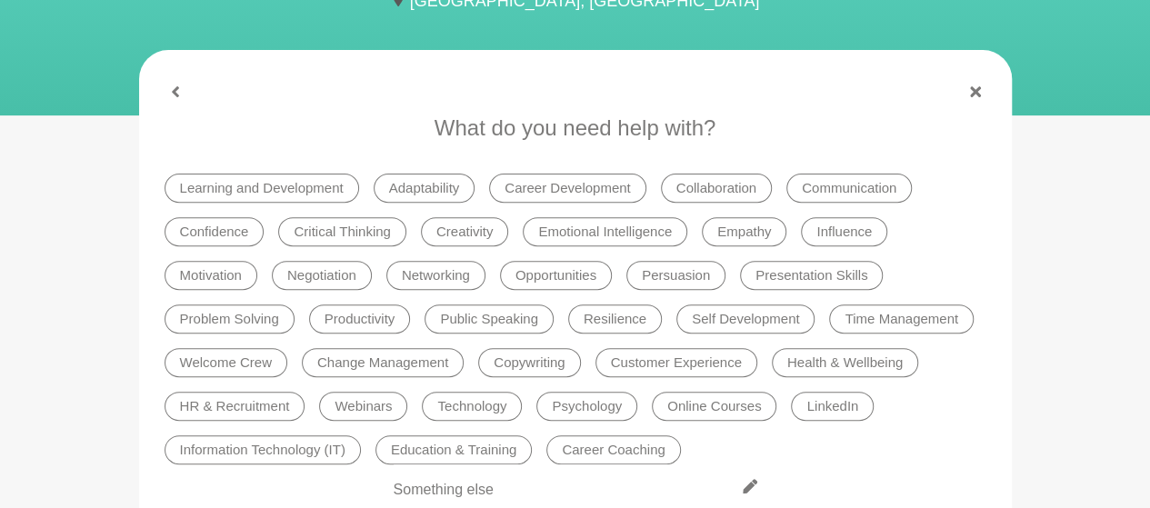
click at [316, 183] on li "Learning and Development" at bounding box center [262, 188] width 195 height 29
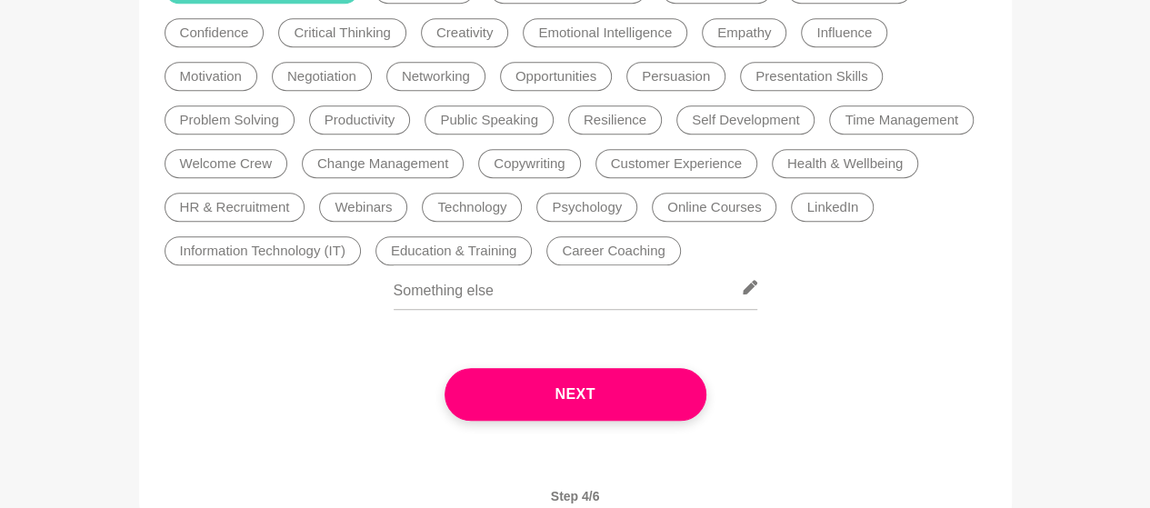
scroll to position [437, 0]
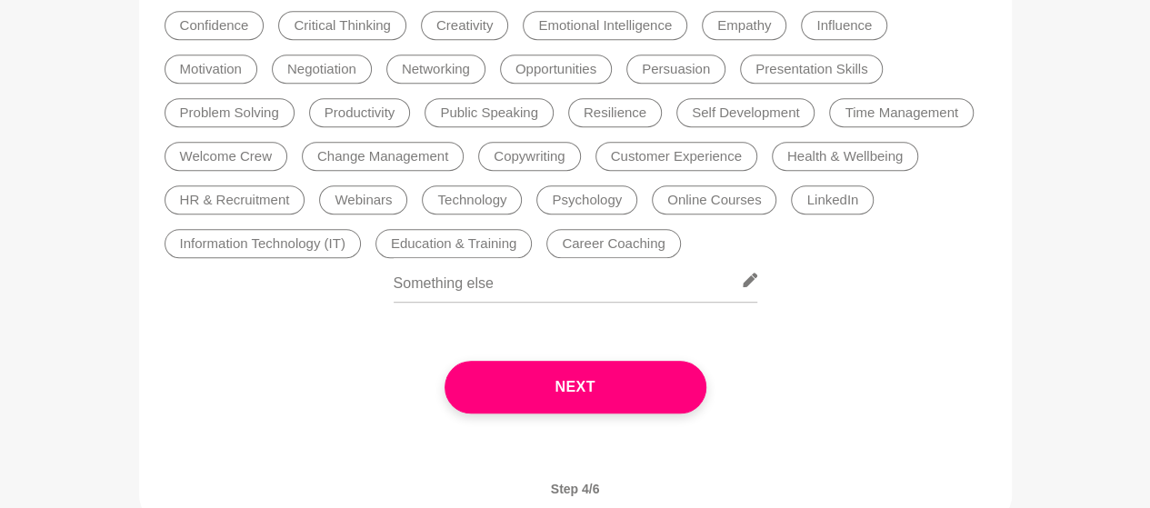
click at [493, 248] on li "Education & Training" at bounding box center [454, 243] width 156 height 29
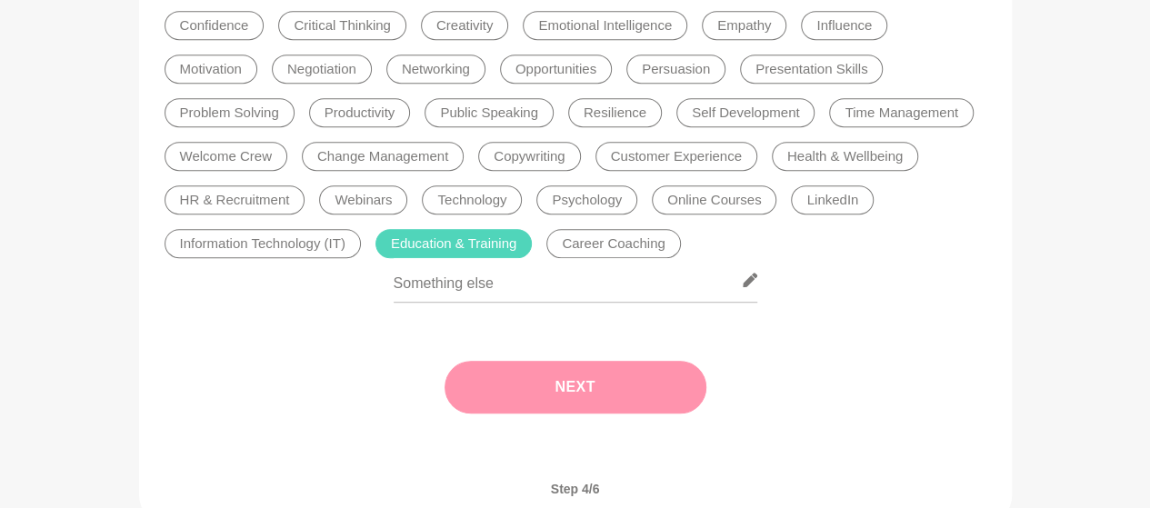
click at [564, 388] on button "Next" at bounding box center [576, 387] width 262 height 53
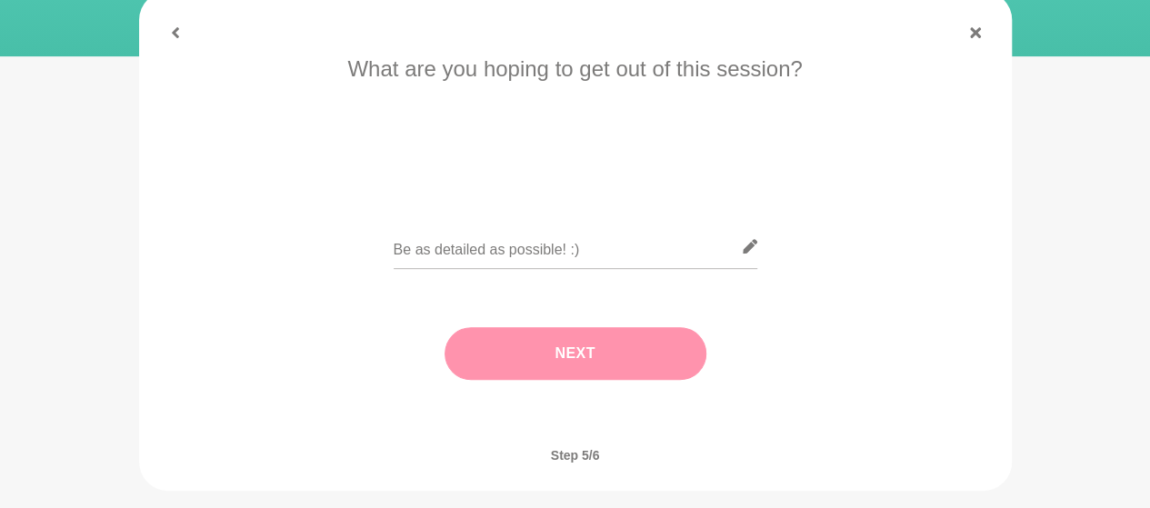
scroll to position [289, 0]
click at [516, 259] on input "text" at bounding box center [576, 248] width 364 height 45
paste input "Hi [PERSON_NAME], hope you had a great weekend. I would love to connect and dis…"
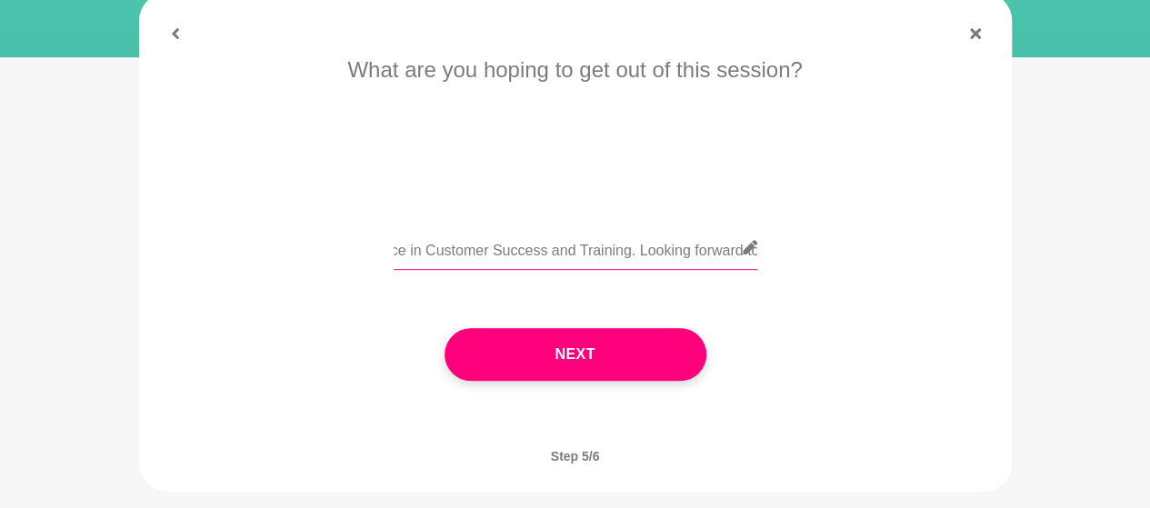
scroll to position [0, 717]
drag, startPoint x: 538, startPoint y: 255, endPoint x: 395, endPoint y: 253, distance: 143.7
click at [395, 253] on input "Hi [PERSON_NAME], hope you had a great weekend. I would love to connect and dis…" at bounding box center [576, 248] width 364 height 45
click at [447, 255] on input "Hi [PERSON_NAME], hope you had a great weekend. I would love to connect and dis…" at bounding box center [576, 248] width 364 height 45
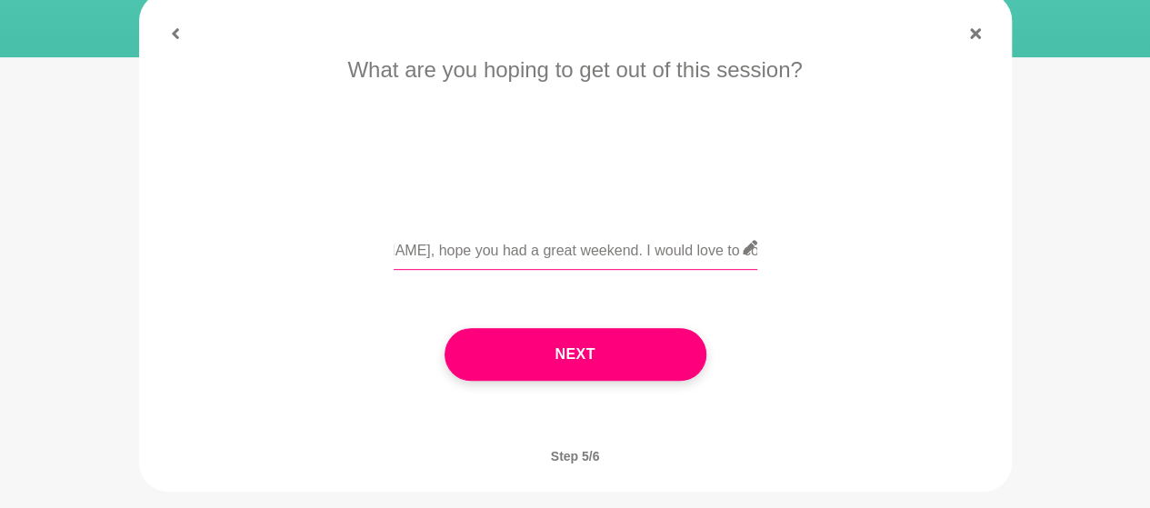
scroll to position [0, 0]
drag, startPoint x: 447, startPoint y: 255, endPoint x: 344, endPoint y: 246, distance: 103.1
click at [344, 246] on div "Hi [PERSON_NAME], hope you had a great weekend. I would love to connect and dis…" at bounding box center [576, 259] width 822 height 66
click at [440, 256] on input "Hi [PERSON_NAME], hope you had a great weekend. I would love to connect and dis…" at bounding box center [576, 248] width 364 height 45
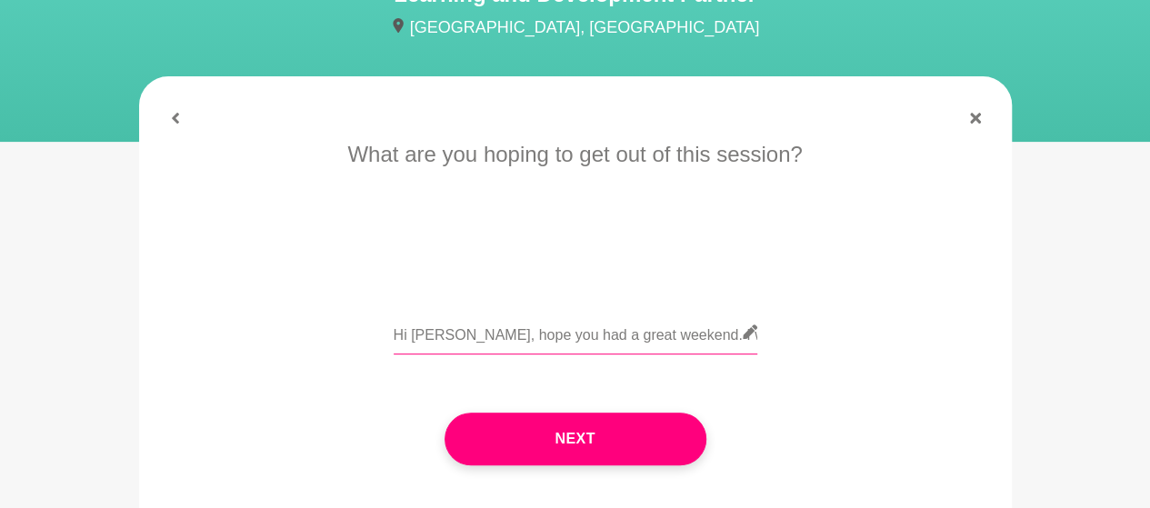
scroll to position [208, 0]
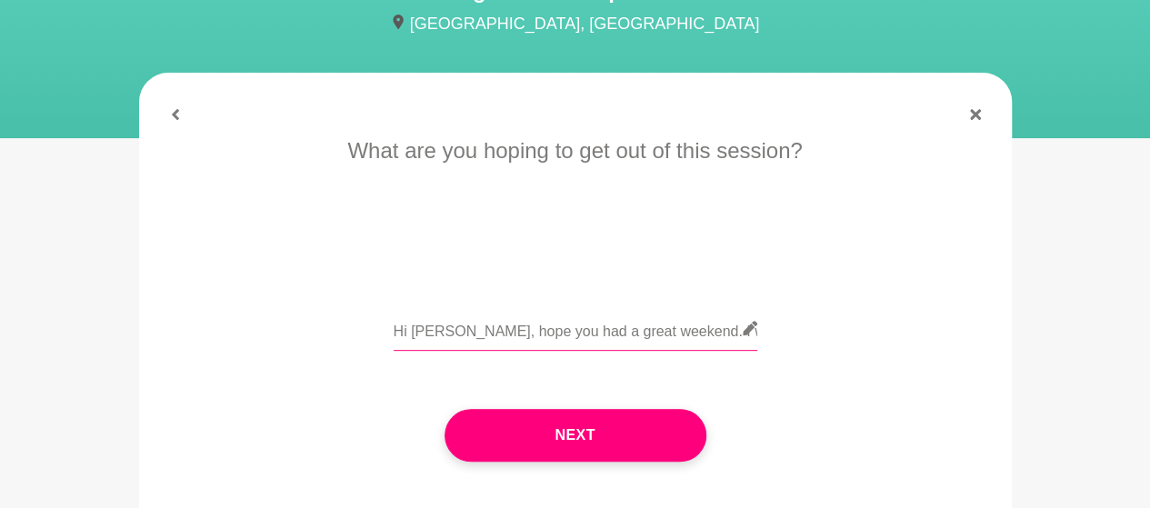
click at [462, 335] on input "Hi Zaneta, hope you had a great weekend. I would love to connect and discuss ab…" at bounding box center [576, 328] width 364 height 45
drag, startPoint x: 536, startPoint y: 334, endPoint x: 664, endPoint y: 332, distance: 128.2
click at [664, 332] on input "Hi Zaneta,I hope you had a great weekend. I would love to connect and discuss a…" at bounding box center [576, 328] width 364 height 45
drag, startPoint x: 682, startPoint y: 343, endPoint x: 746, endPoint y: 330, distance: 64.9
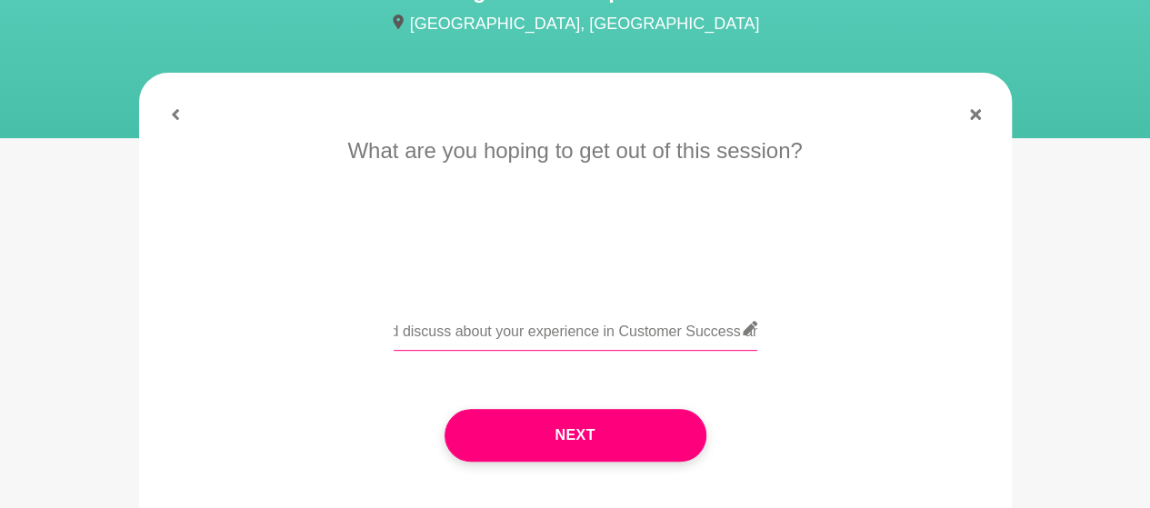
click at [746, 330] on div "Hi Zaneta,I hope your week is going well. I would love to connect and discuss a…" at bounding box center [576, 339] width 364 height 66
click at [548, 341] on input "Hi Zaneta,I hope your week is going well. I would love to connect and discuss a…" at bounding box center [576, 328] width 364 height 45
drag, startPoint x: 540, startPoint y: 332, endPoint x: 665, endPoint y: 336, distance: 124.6
click at [665, 336] on input "Hi Zaneta,I hope your week is going well. I would love to connect and discuss a…" at bounding box center [576, 328] width 364 height 45
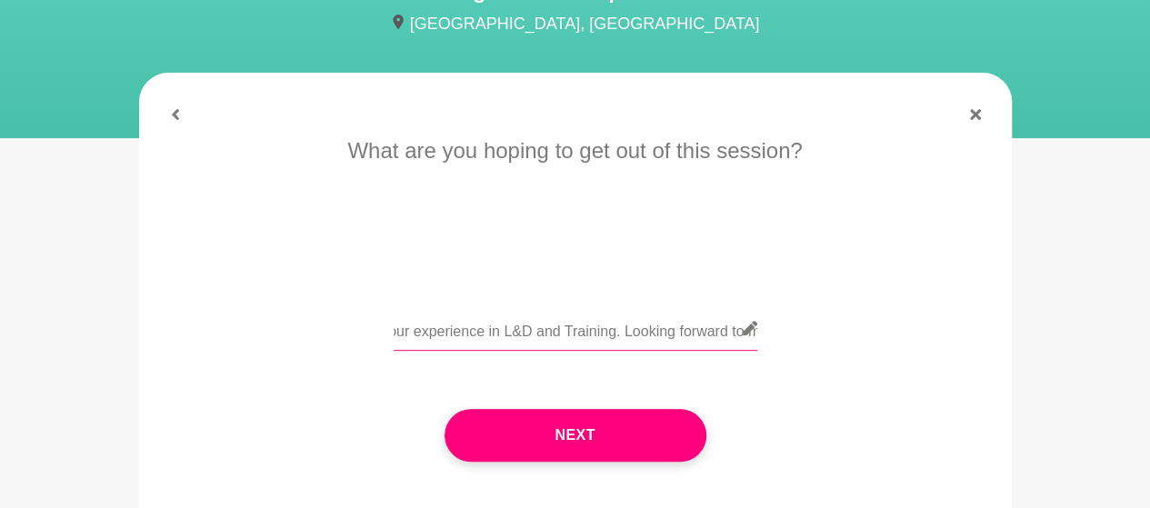
drag, startPoint x: 630, startPoint y: 336, endPoint x: 769, endPoint y: 326, distance: 139.4
click at [769, 326] on div "Hi Zaneta,I hope your week is going well. I would love to connect and discuss a…" at bounding box center [576, 339] width 822 height 66
click at [672, 325] on input "Hi Zaneta,I hope your week is going well. I would love to connect and discuss a…" at bounding box center [576, 328] width 364 height 45
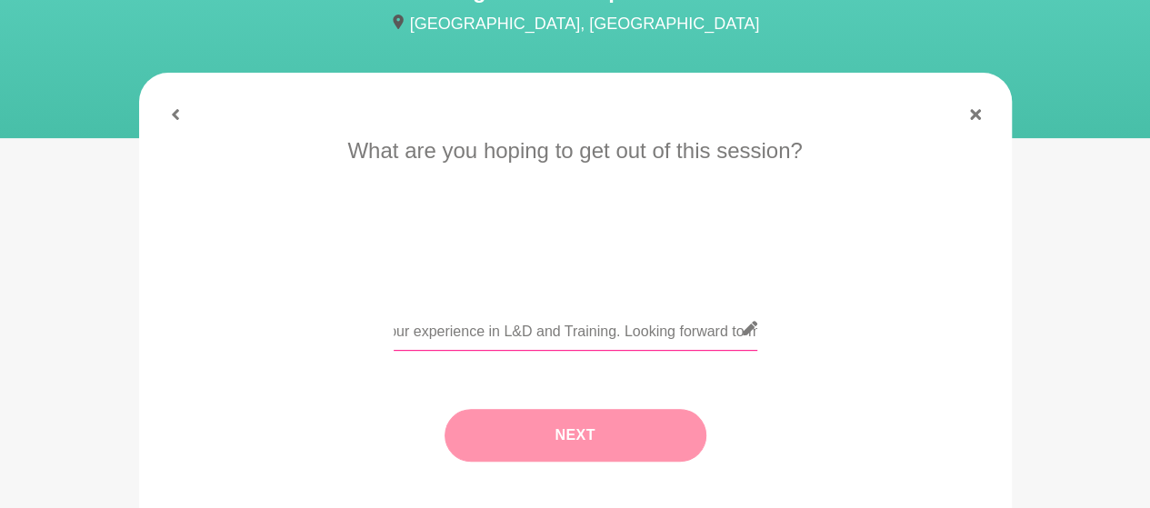
type input "Hi Zaneta,I hope your week is going well. I would love to connect and discuss a…"
click at [601, 437] on button "Next" at bounding box center [576, 435] width 262 height 53
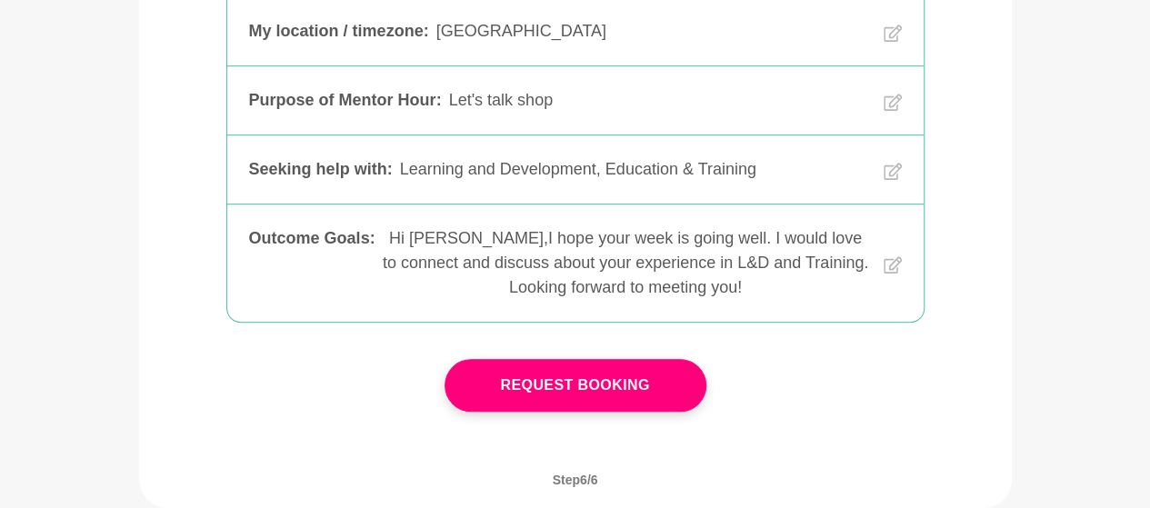
scroll to position [497, 0]
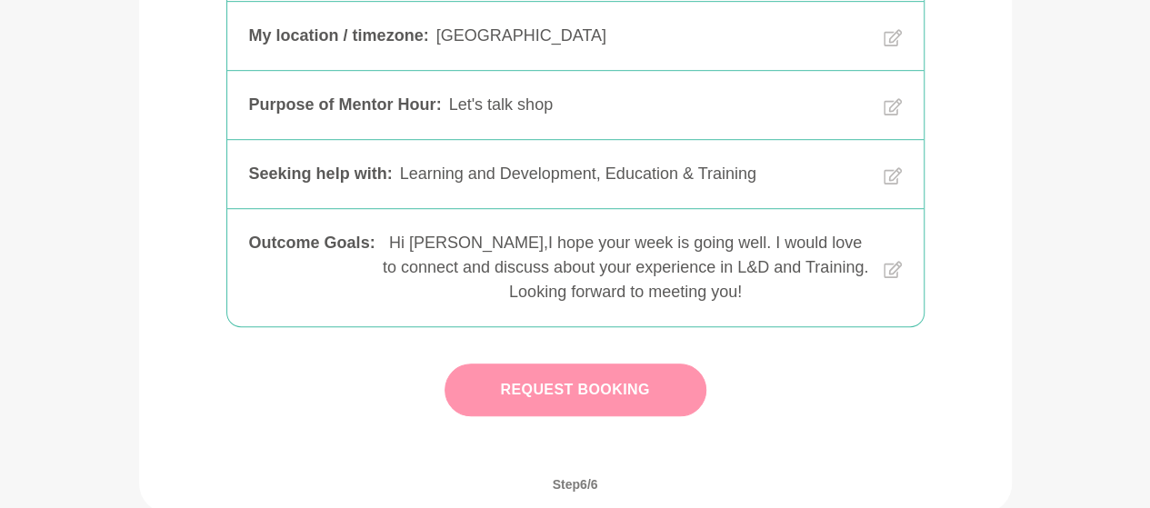
click at [664, 386] on button "Request Booking" at bounding box center [576, 390] width 262 height 53
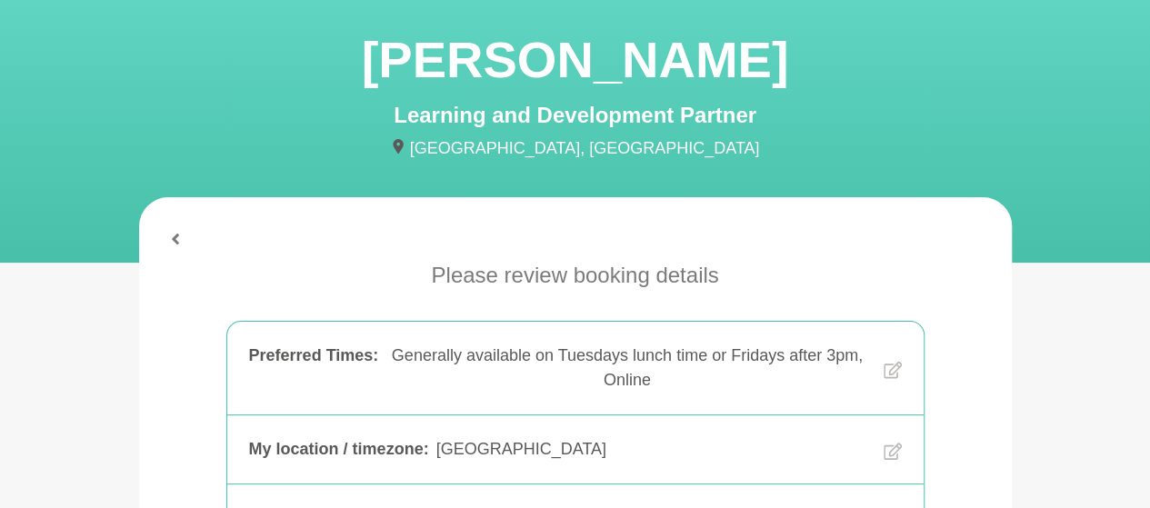
scroll to position [82, 0]
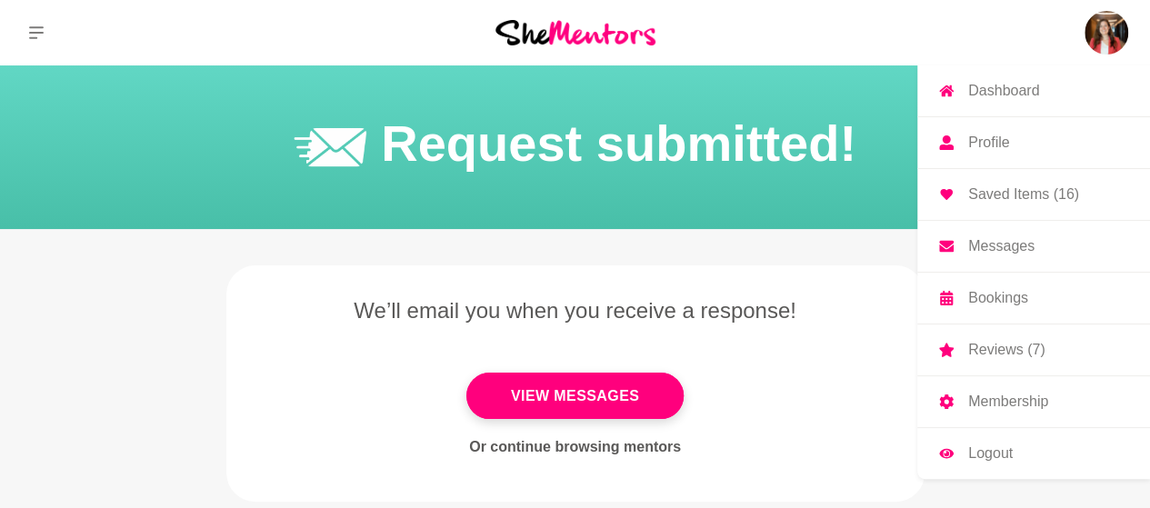
click at [1013, 352] on p "Reviews (7)" at bounding box center [1007, 350] width 76 height 15
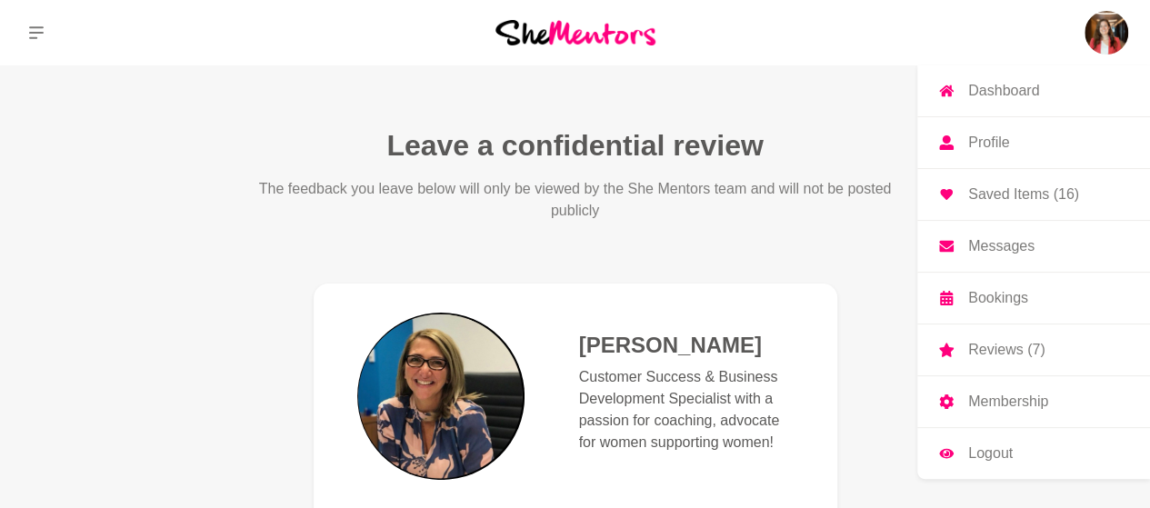
click at [993, 397] on p "Membership" at bounding box center [1009, 402] width 80 height 15
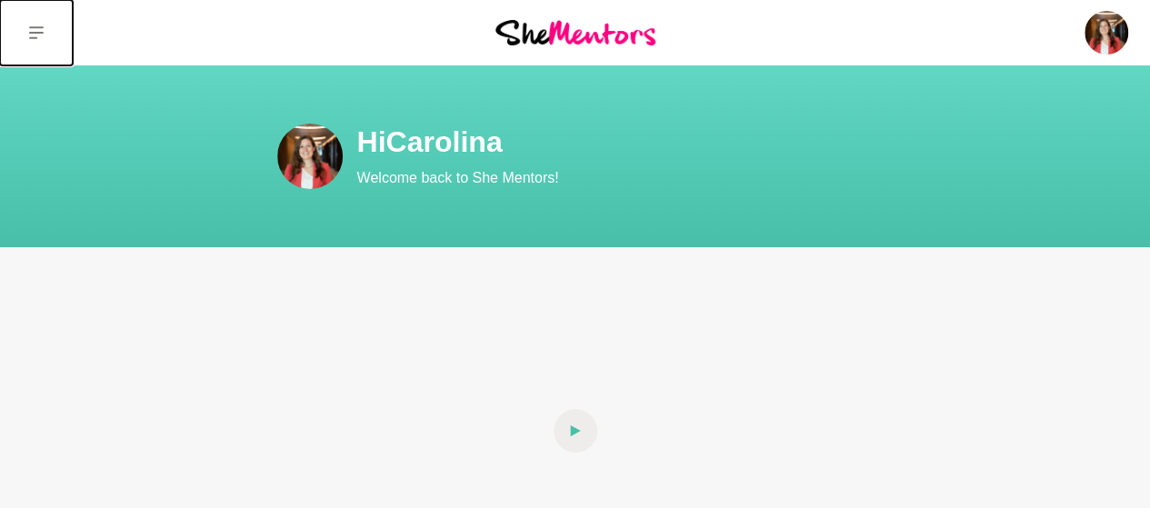
click at [34, 35] on icon at bounding box center [36, 32] width 15 height 15
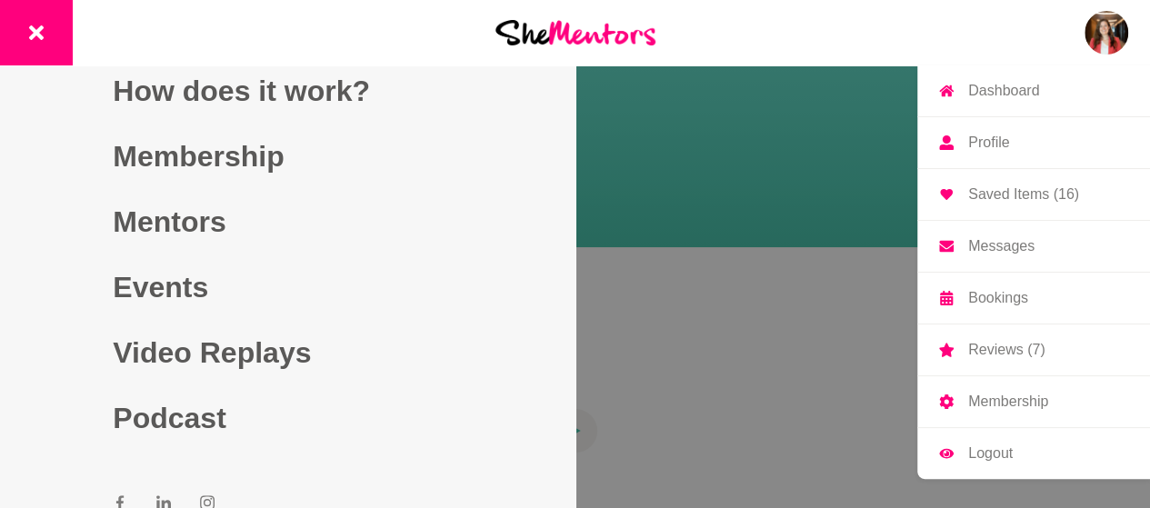
click at [1106, 33] on img at bounding box center [1107, 33] width 44 height 44
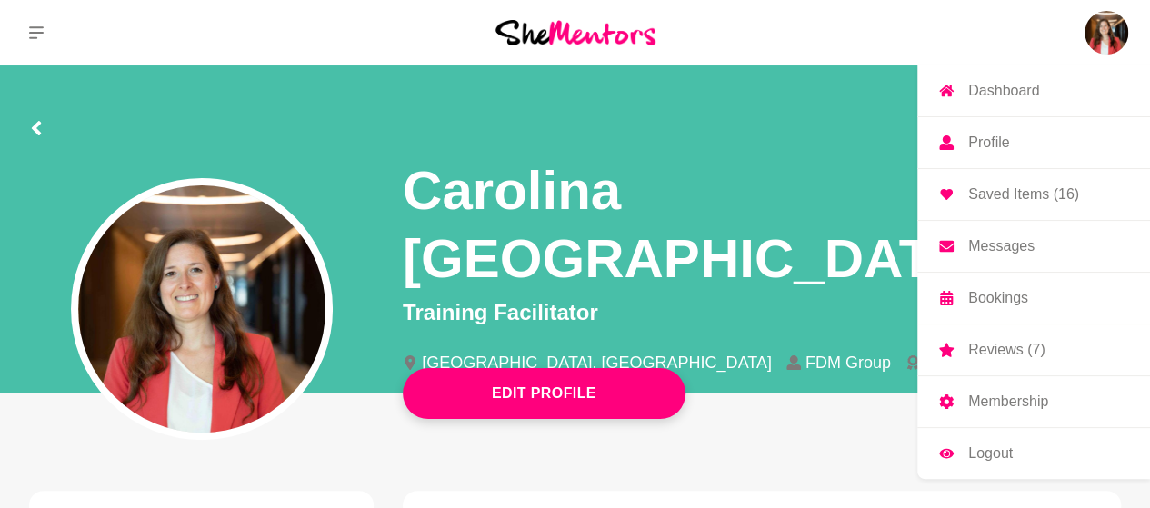
click at [993, 249] on p "Messages" at bounding box center [1002, 246] width 66 height 15
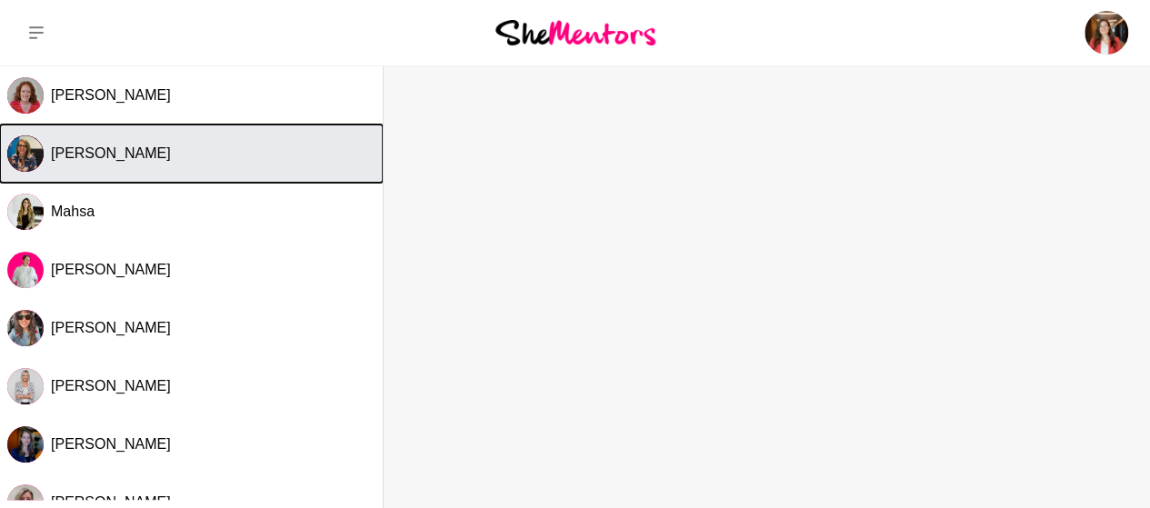
click at [166, 162] on div "[PERSON_NAME]" at bounding box center [213, 154] width 325 height 18
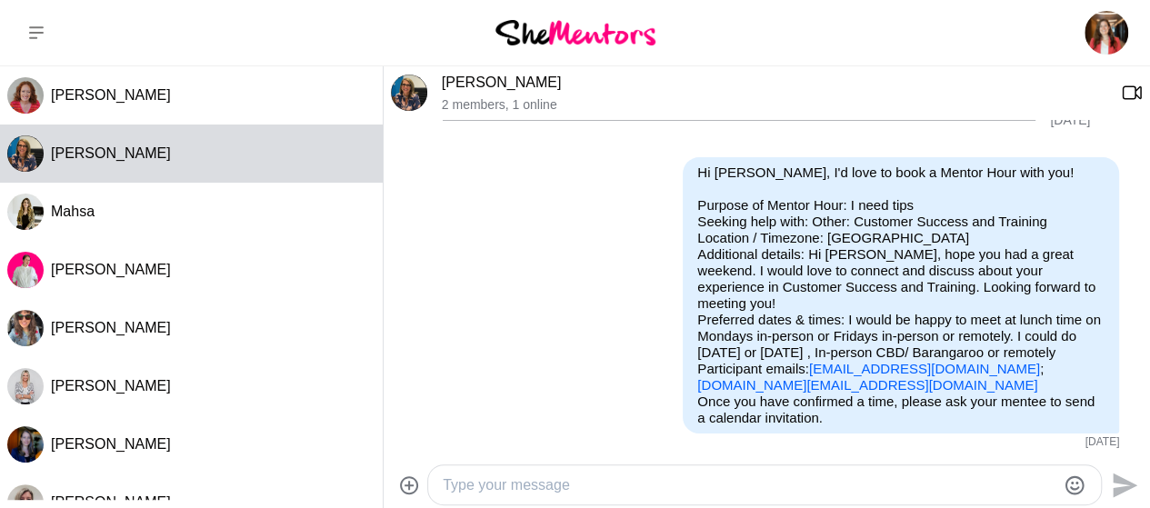
scroll to position [38, 0]
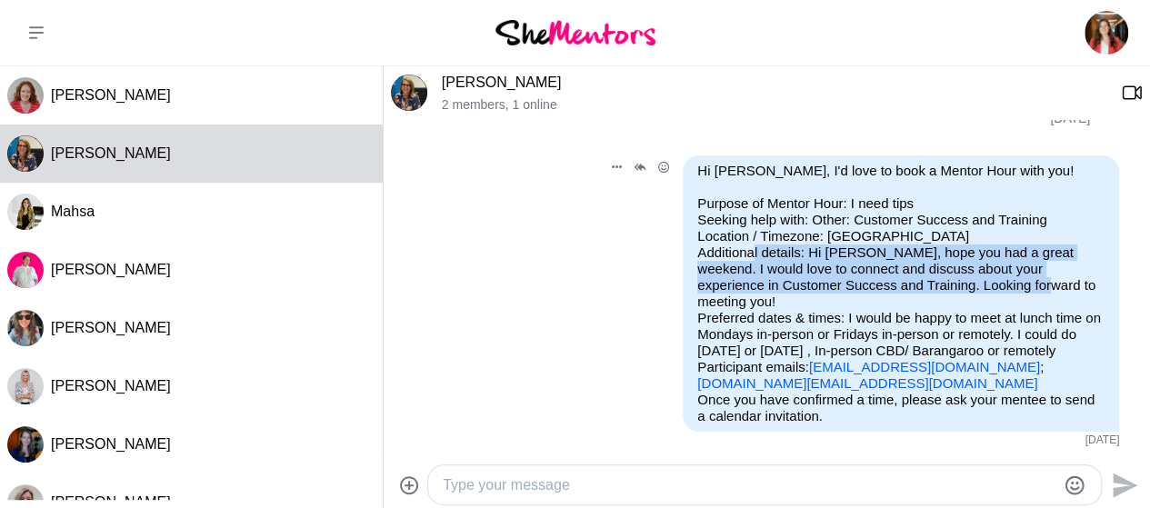
drag, startPoint x: 795, startPoint y: 253, endPoint x: 1024, endPoint y: 284, distance: 231.2
click at [1024, 284] on p "Purpose of Mentor Hour: I need tips Seeking help with: Other: Customer Success …" at bounding box center [901, 294] width 407 height 196
copy p "Hi [PERSON_NAME], hope you had a great weekend. I would love to connect and dis…"
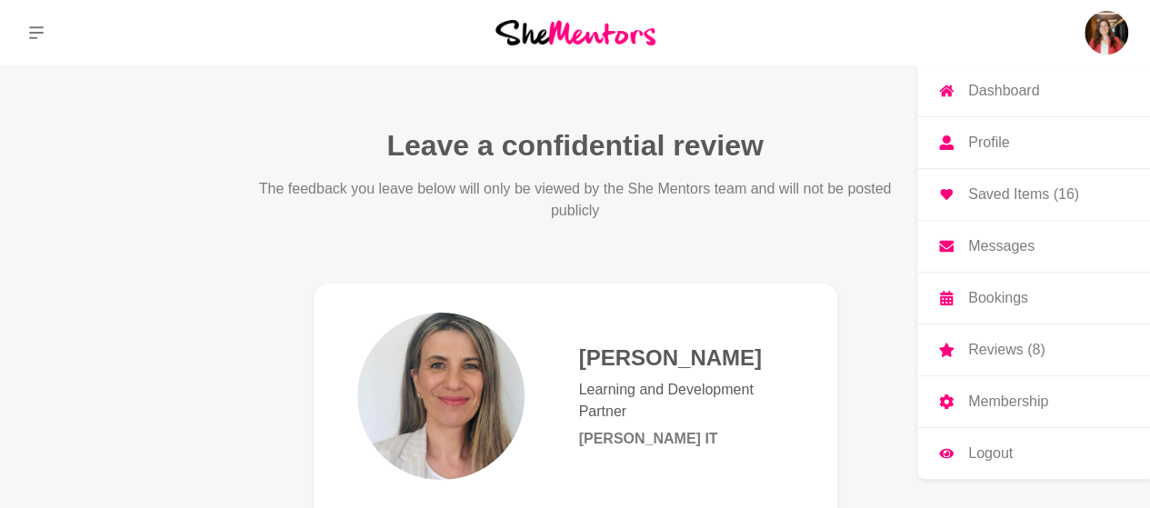
click at [1002, 296] on p "Bookings" at bounding box center [999, 298] width 60 height 15
